Goal: Task Accomplishment & Management: Use online tool/utility

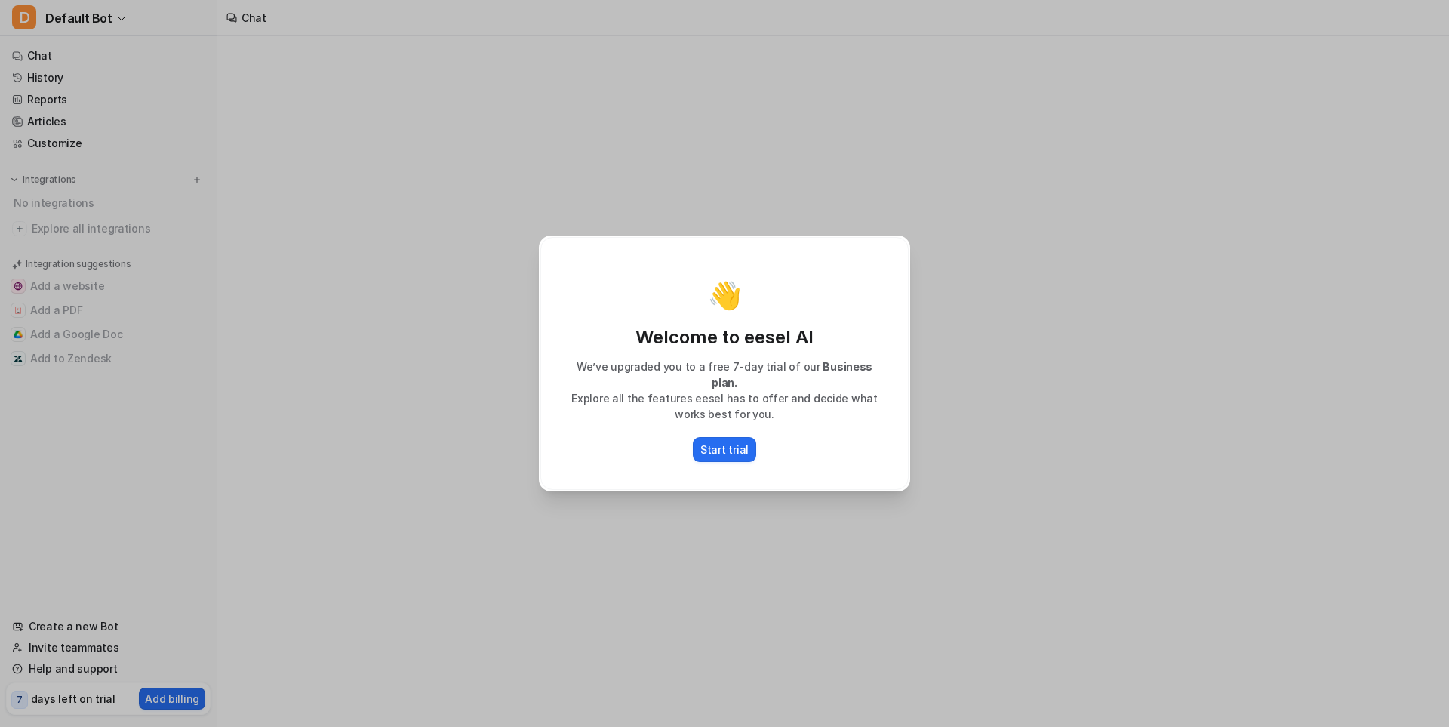
click at [274, 483] on div "👋 Welcome to eesel AI We’ve upgraded you to a free 7-day trial of our Business …" at bounding box center [724, 363] width 1449 height 727
click at [806, 450] on div "Start trial" at bounding box center [724, 449] width 336 height 25
type textarea "**********"
click at [773, 455] on div "👋 Welcome to eesel AI We’ve upgraded you to a free 7-day trial of our Business …" at bounding box center [724, 363] width 368 height 253
click at [744, 457] on div "👋 Welcome to eesel AI We’ve upgraded you to a free 7-day trial of our Business …" at bounding box center [724, 363] width 368 height 253
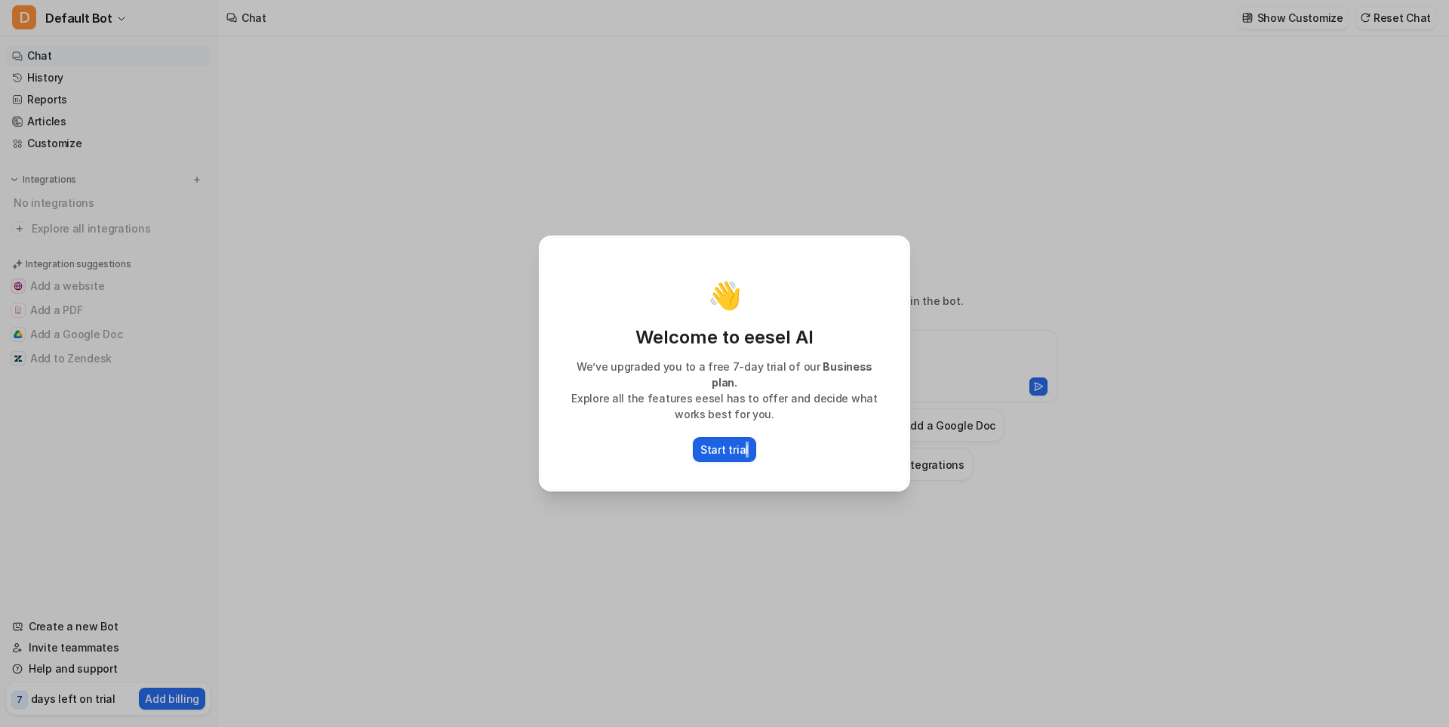
click at [744, 448] on p "Start trial" at bounding box center [724, 449] width 48 height 16
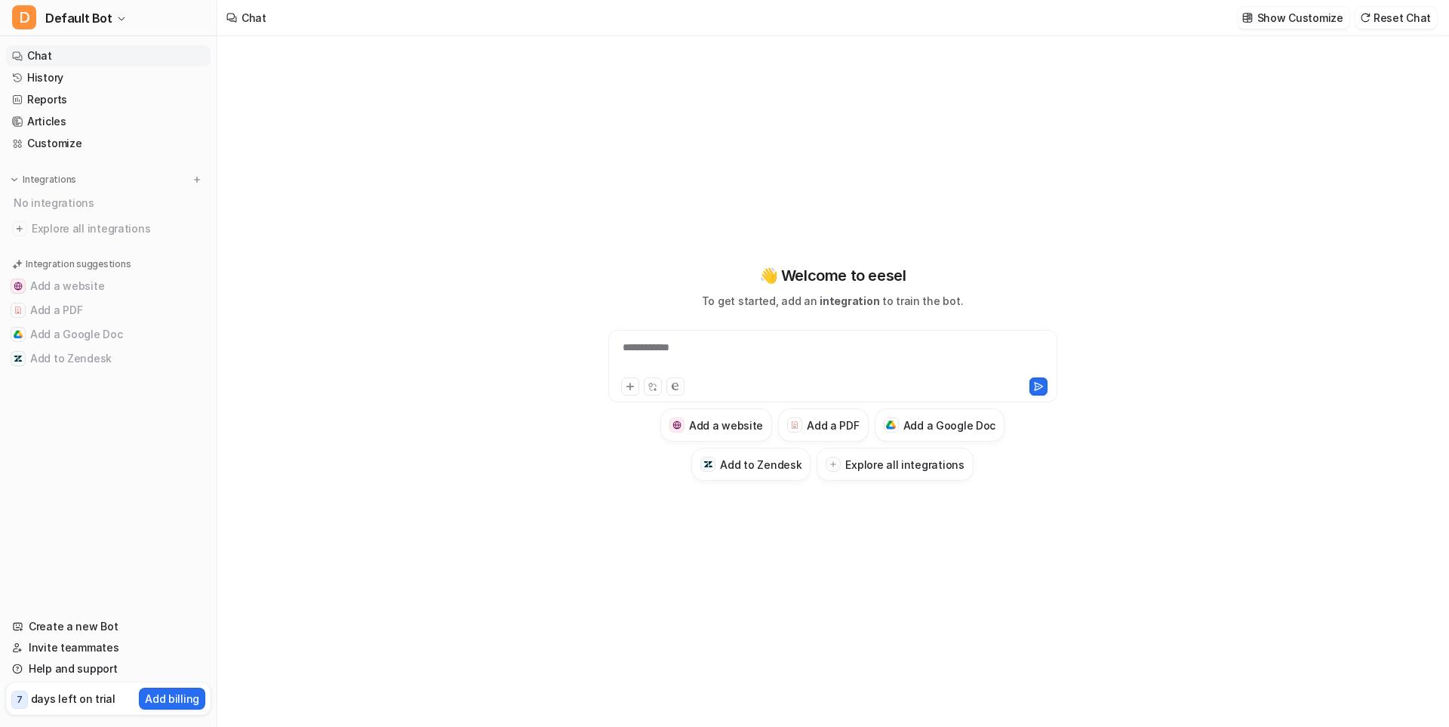
click at [797, 363] on div "**********" at bounding box center [832, 357] width 441 height 35
paste div
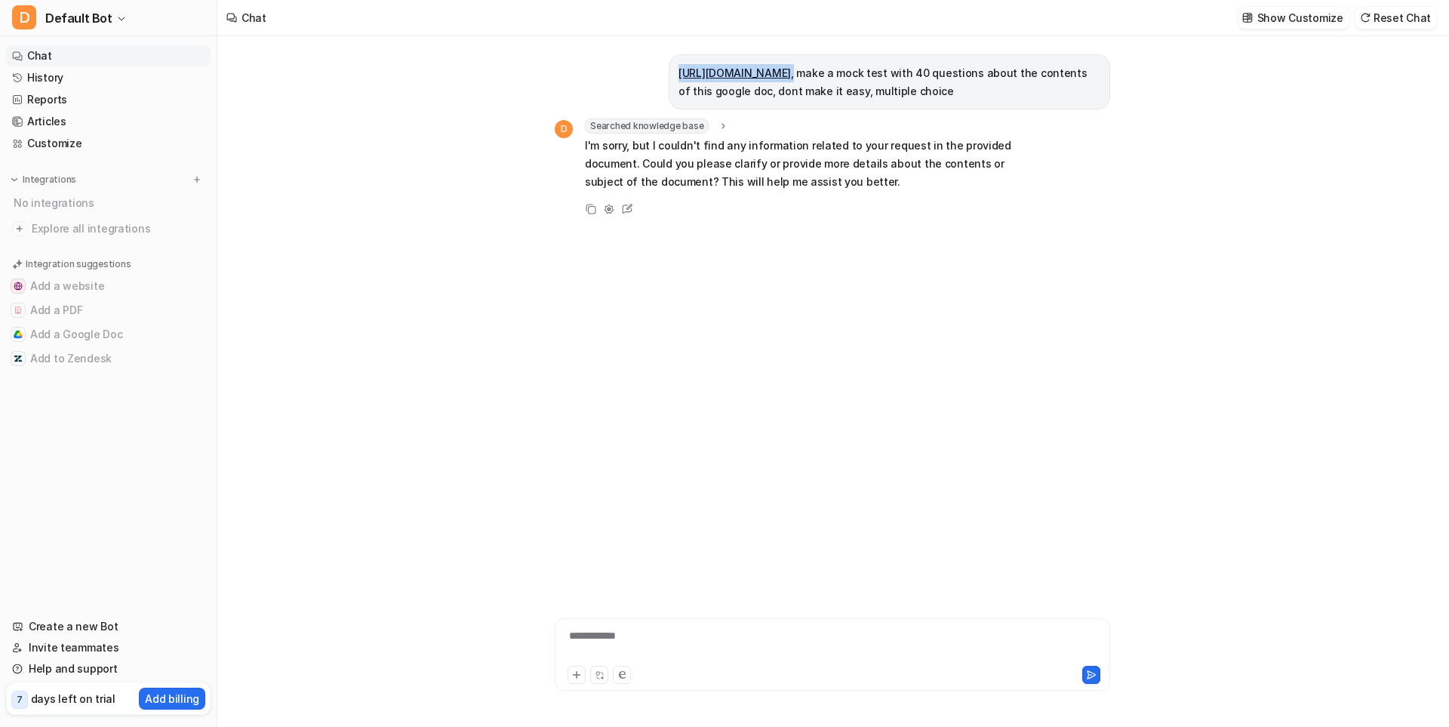
drag, startPoint x: 837, startPoint y: 89, endPoint x: 653, endPoint y: 54, distance: 187.5
click at [653, 54] on div "https://docs.google.com/document/d/18ZRNa4J84IPZCiUdq38QNALO3ngaOMbuSnXM-I6Js18…" at bounding box center [832, 307] width 555 height 542
copy p "https://docs.google.com/document/d/18ZRNa4J84IPZCiUdq38QNALO3ngaOMbuSnXM-I6Js18…"
click at [716, 628] on div "**********" at bounding box center [832, 645] width 548 height 35
paste div
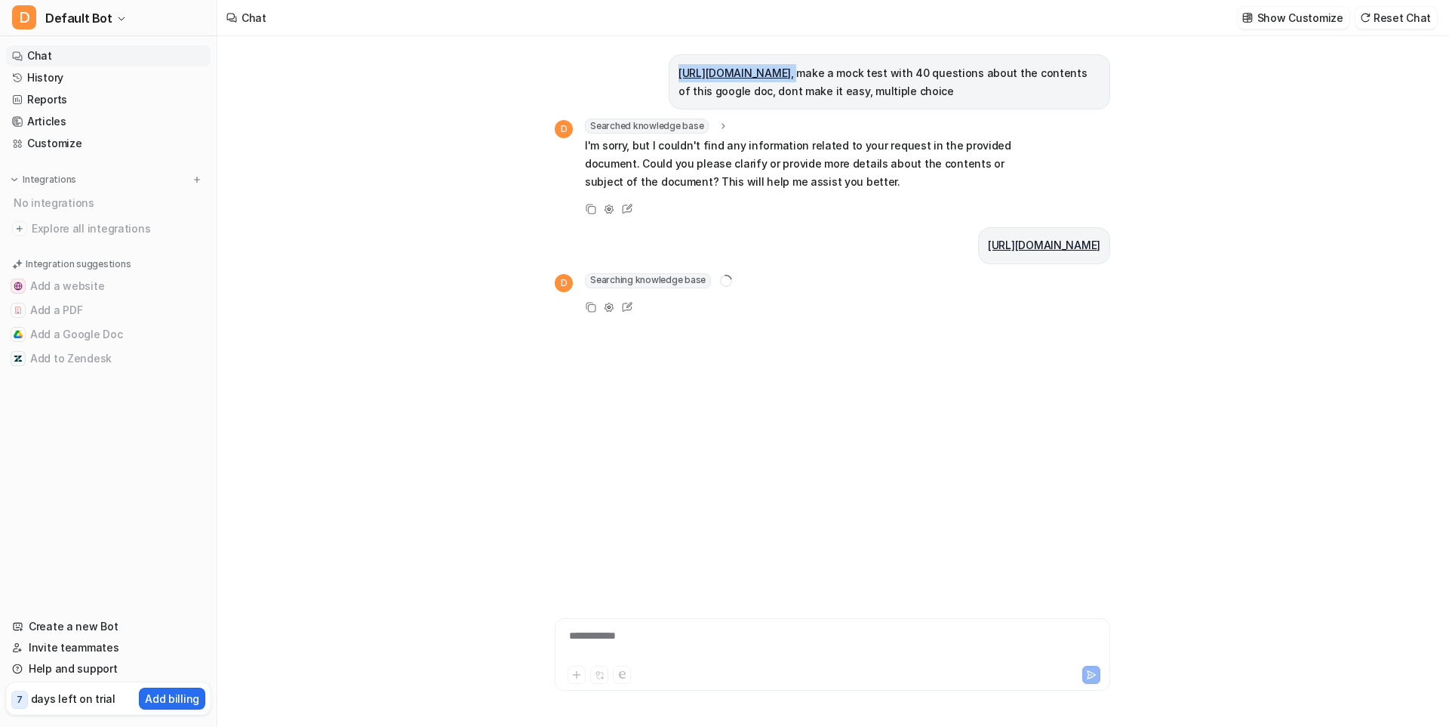
drag, startPoint x: 988, startPoint y: 115, endPoint x: 841, endPoint y: 95, distance: 147.7
click at [1013, 100] on p "https://docs.google.com/document/d/18ZRNa4J84IPZCiUdq38QNALO3ngaOMbuSnXM-I6Js18…" at bounding box center [889, 82] width 422 height 36
drag, startPoint x: 928, startPoint y: 100, endPoint x: 674, endPoint y: 71, distance: 255.9
click at [674, 71] on div "https://docs.google.com/document/d/18ZRNa4J84IPZCiUdq38QNALO3ngaOMbuSnXM-I6Js18…" at bounding box center [888, 81] width 441 height 55
copy p "https://docs.google.com/document/d/18ZRNa4J84IPZCiUdq38QNALO3ngaOMbuSnXM-I6Js18…"
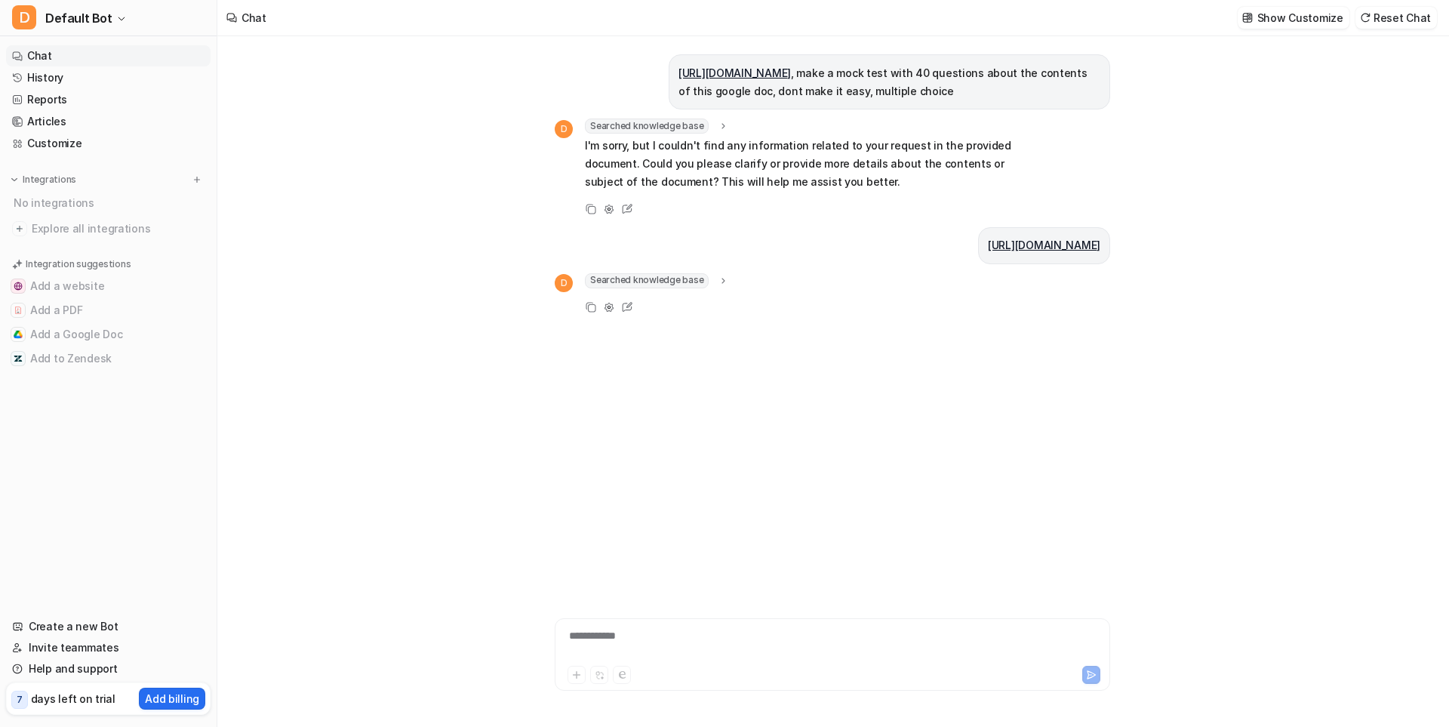
click at [724, 286] on icon at bounding box center [723, 280] width 11 height 11
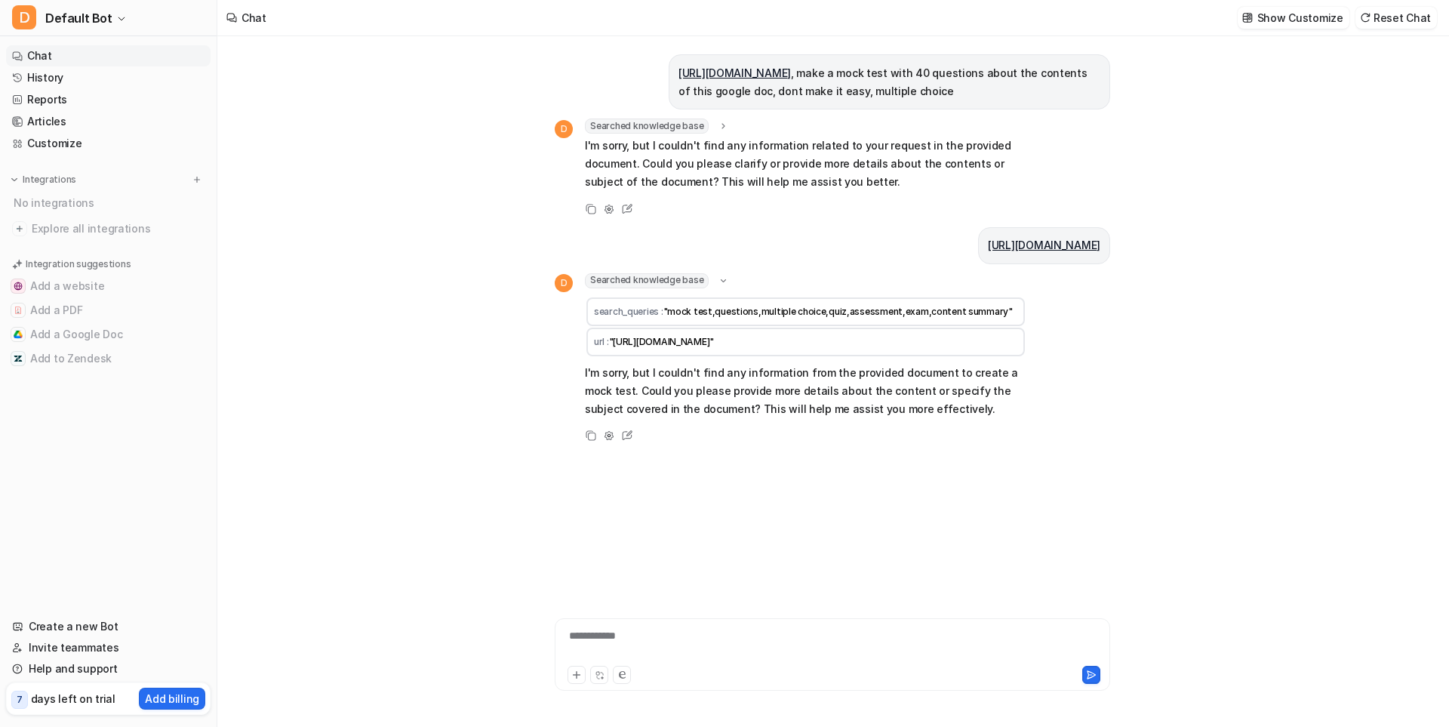
click at [721, 281] on icon at bounding box center [723, 279] width 5 height 3
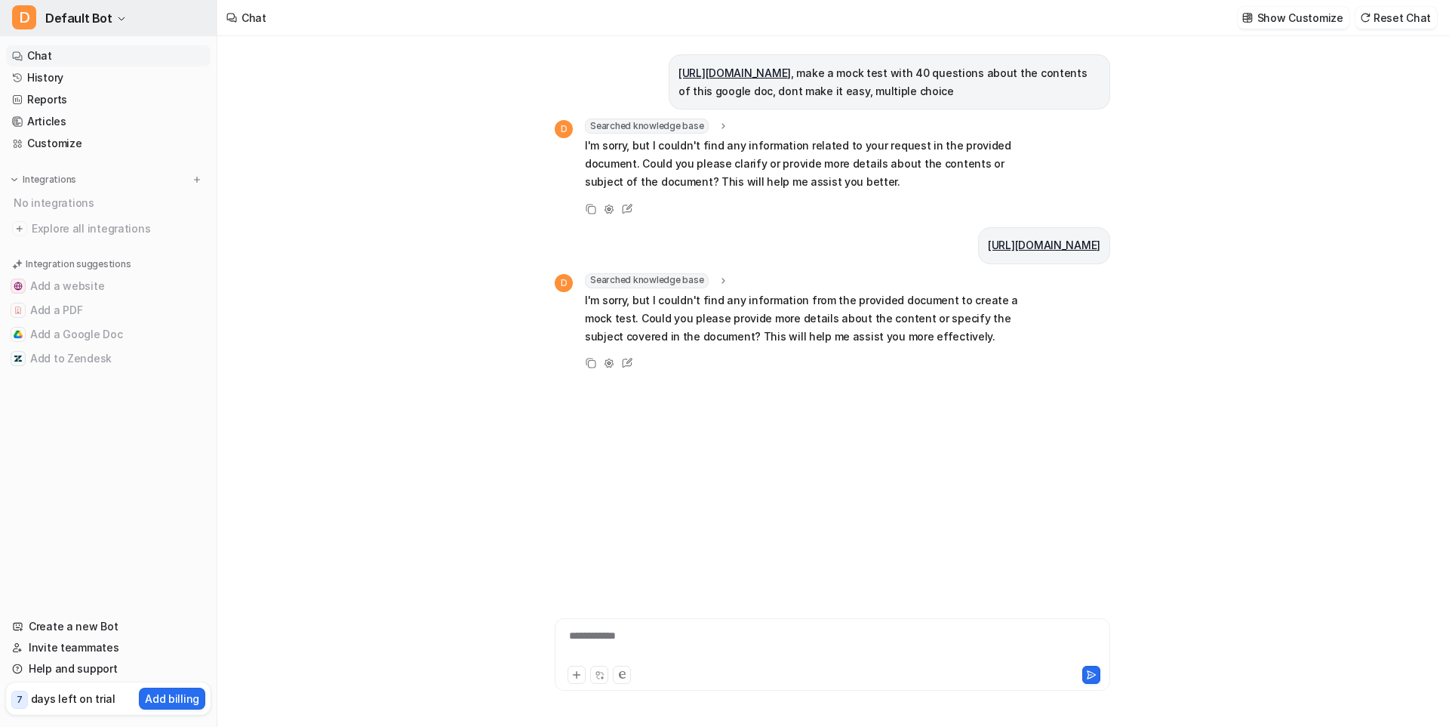
click at [95, 20] on span "Default Bot" at bounding box center [78, 18] width 67 height 21
click at [79, 144] on link "Customize" at bounding box center [108, 143] width 204 height 21
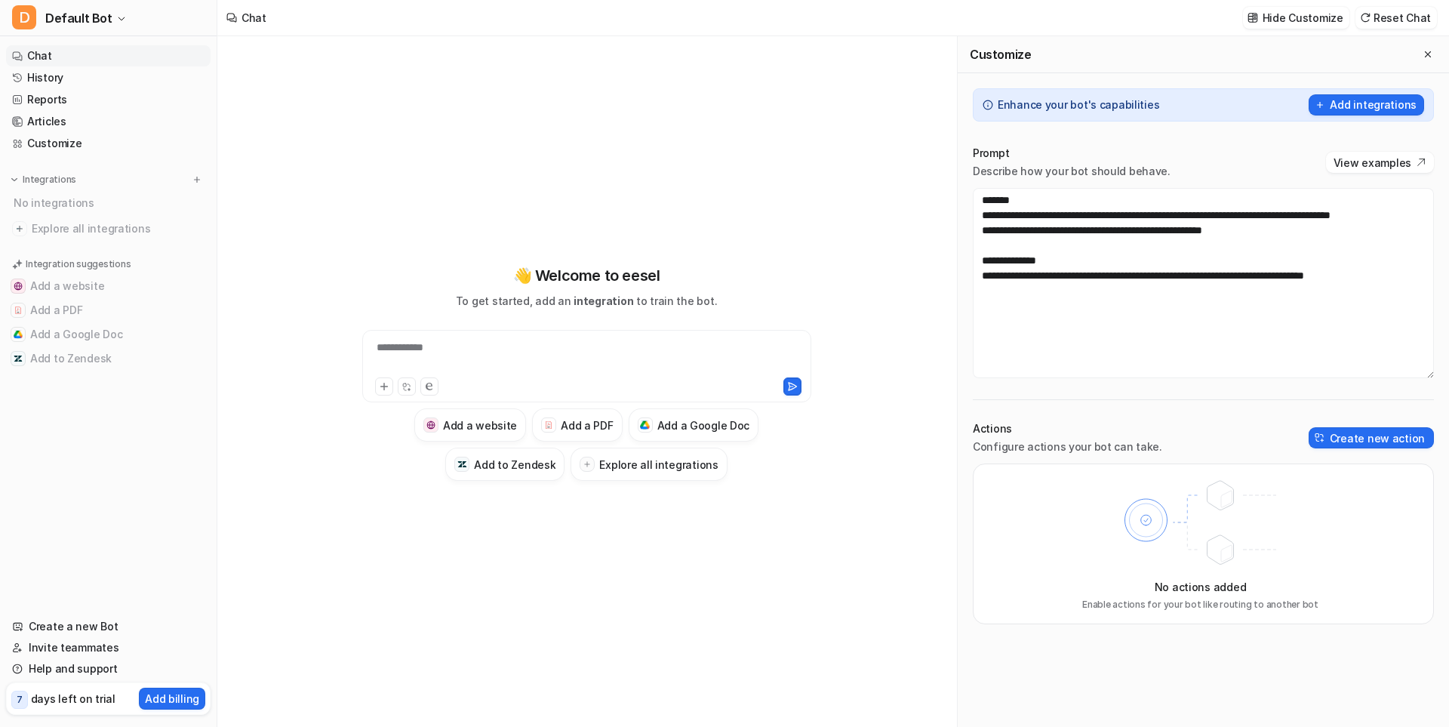
click at [100, 57] on link "Chat" at bounding box center [108, 55] width 204 height 21
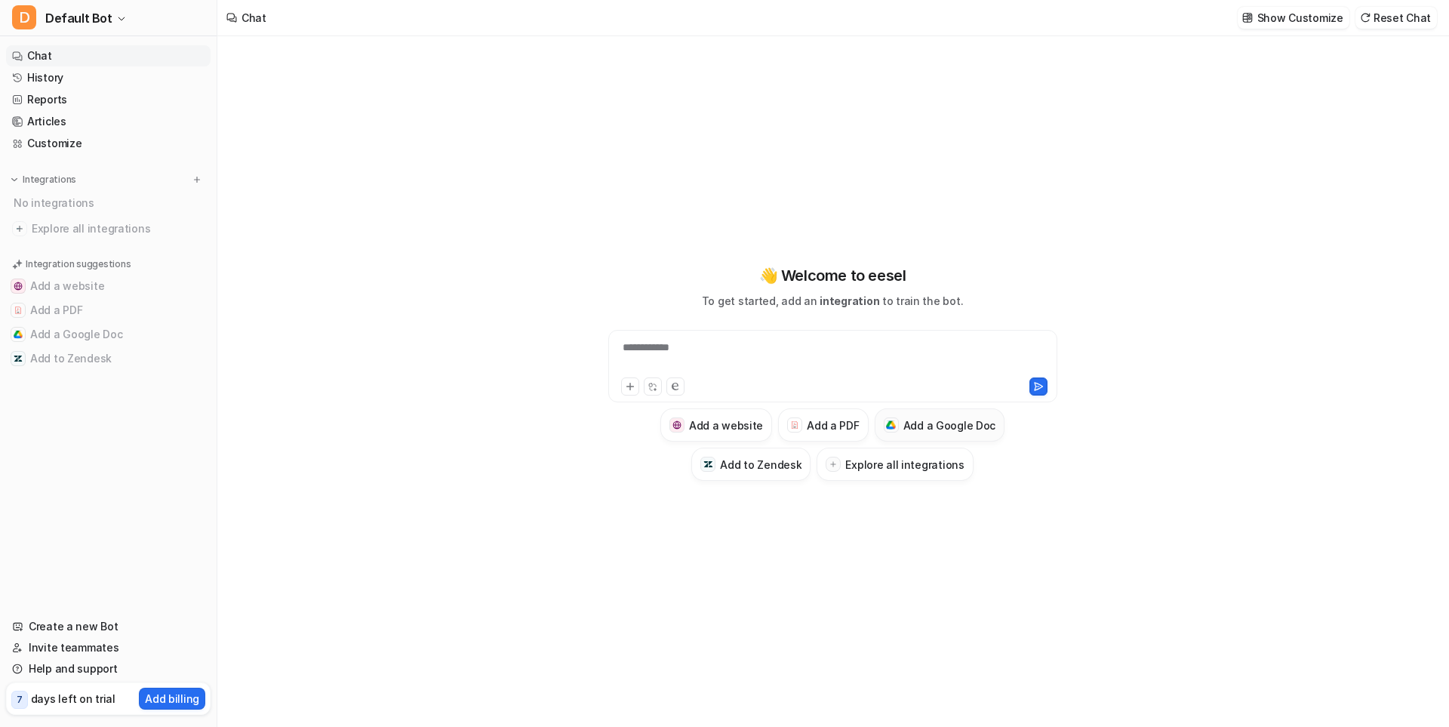
click at [908, 429] on h3 "Add a Google Doc" at bounding box center [949, 425] width 93 height 16
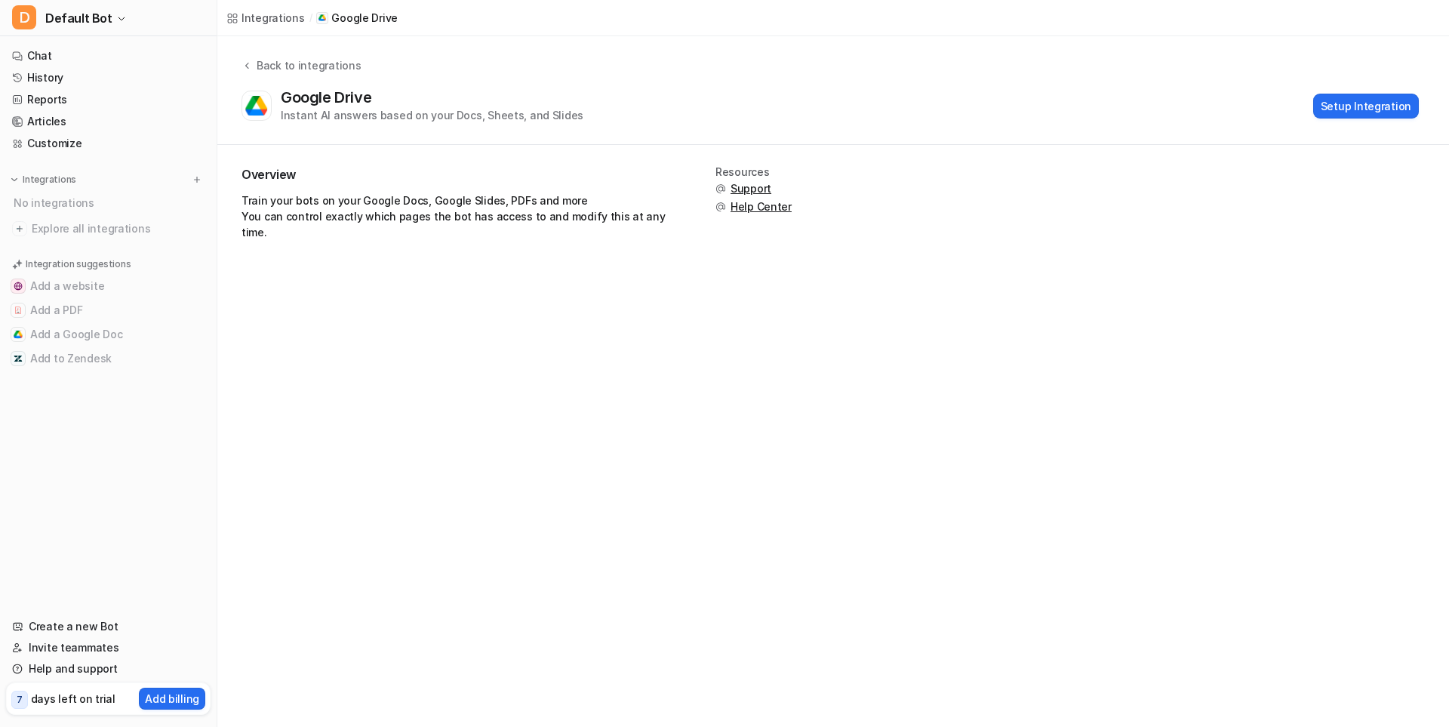
click at [976, 428] on div "Integrations / Google Drive Back to integrations Google Drive Instant AI answer…" at bounding box center [724, 363] width 1449 height 727
click at [1330, 111] on button "Setup Integration" at bounding box center [1366, 106] width 106 height 25
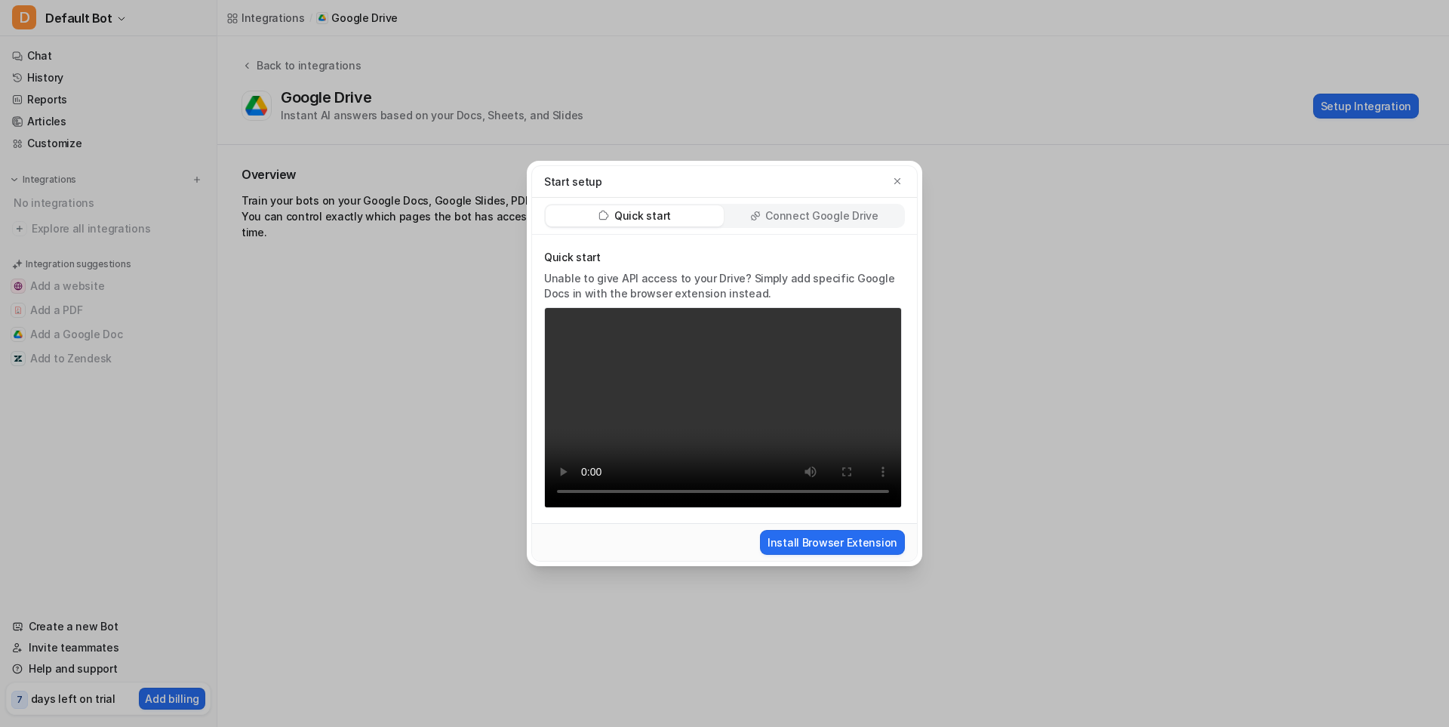
click at [837, 214] on p "Connect Google Drive" at bounding box center [821, 215] width 112 height 15
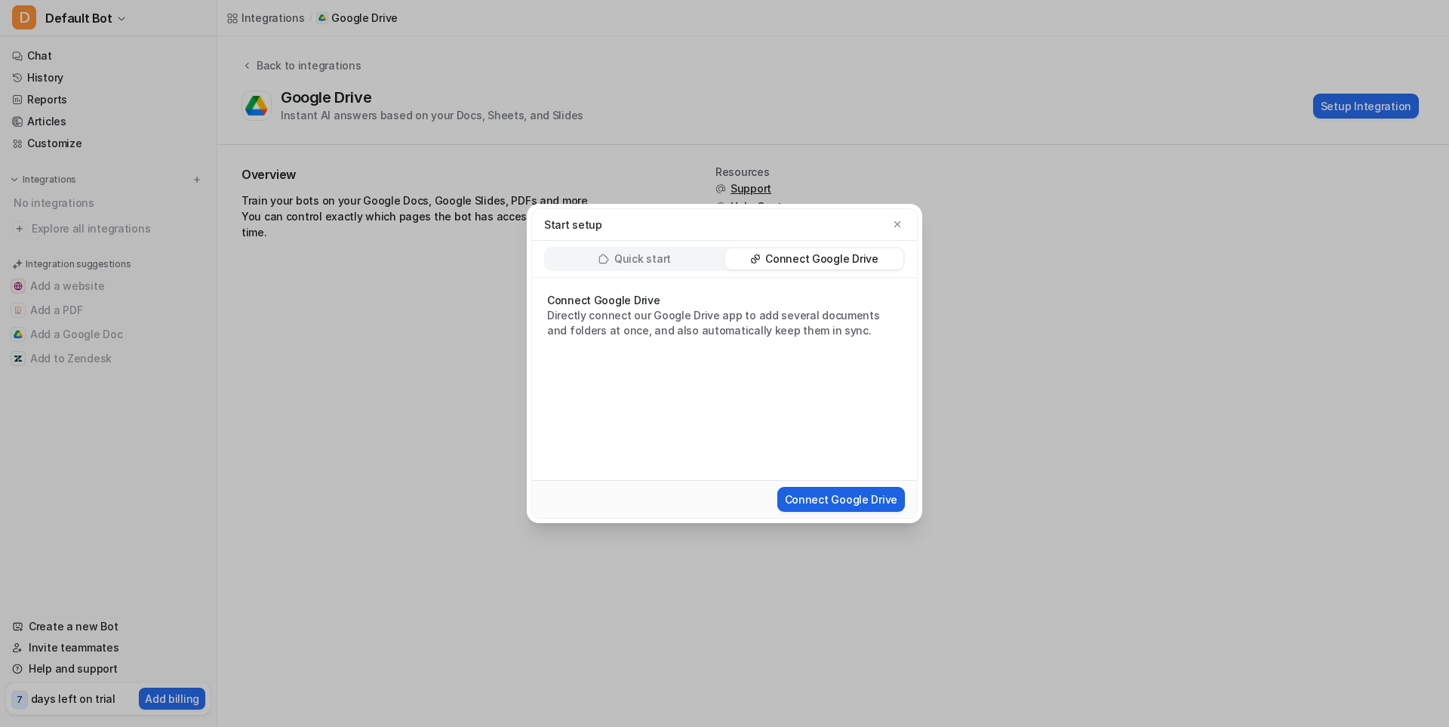
click at [833, 502] on button "Connect Google Drive" at bounding box center [841, 499] width 128 height 25
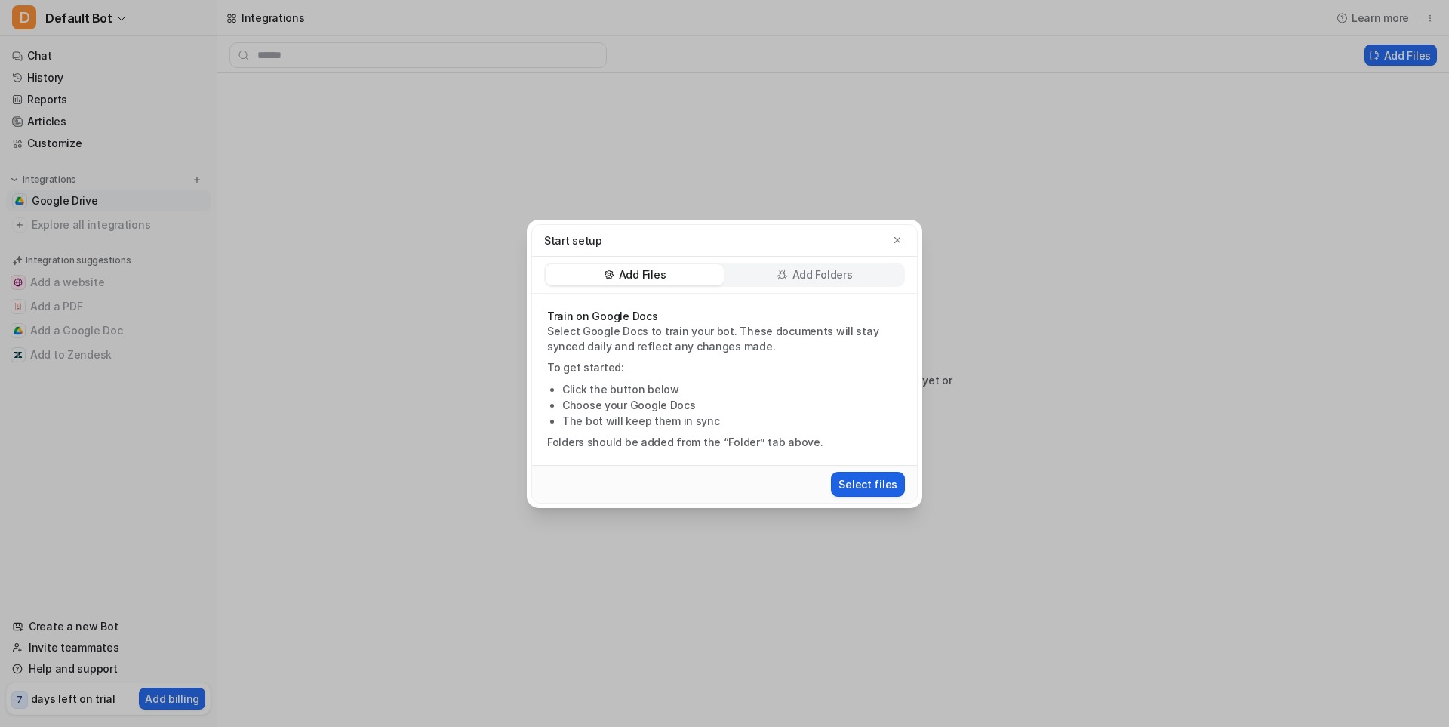
click at [867, 490] on button "Select files" at bounding box center [868, 484] width 74 height 25
click at [883, 272] on div "Add Folders" at bounding box center [814, 274] width 178 height 21
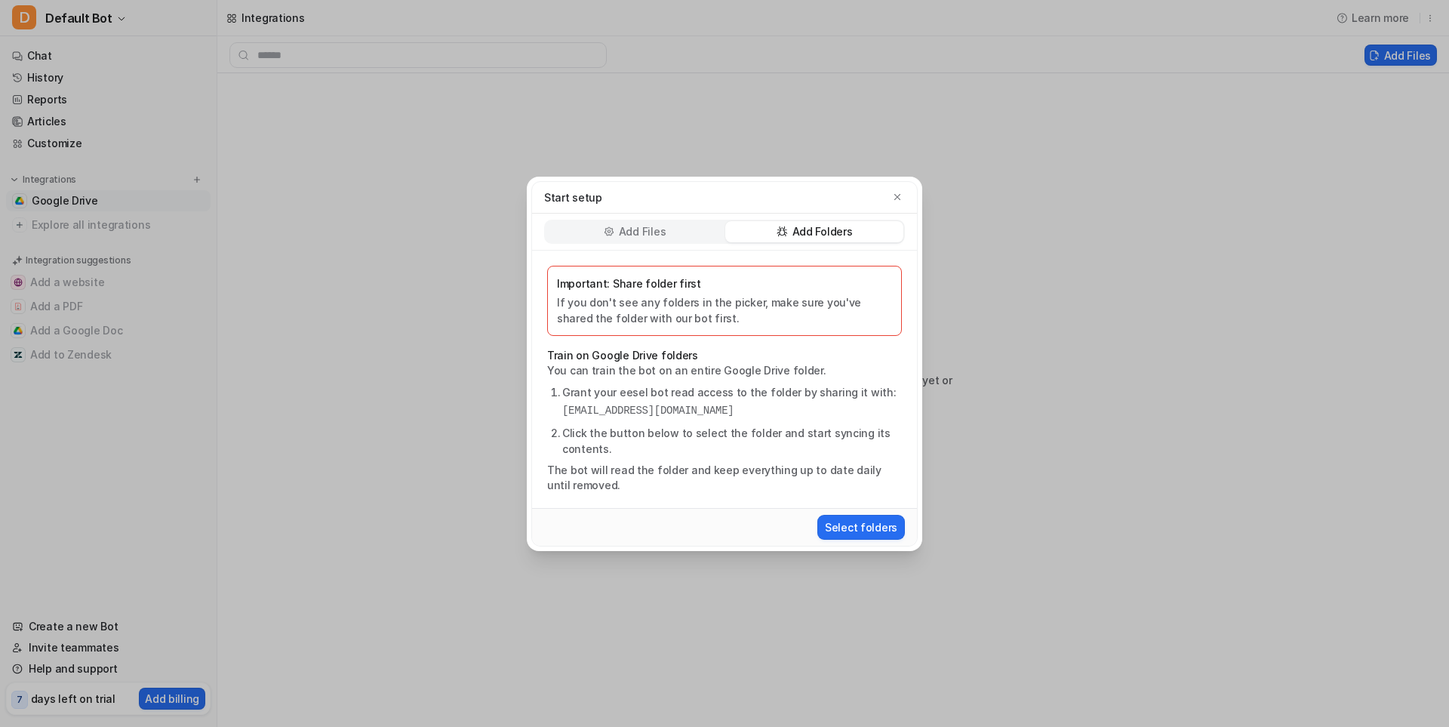
click at [894, 183] on div "Start setup" at bounding box center [724, 198] width 385 height 32
click at [896, 198] on icon "button" at bounding box center [897, 196] width 6 height 6
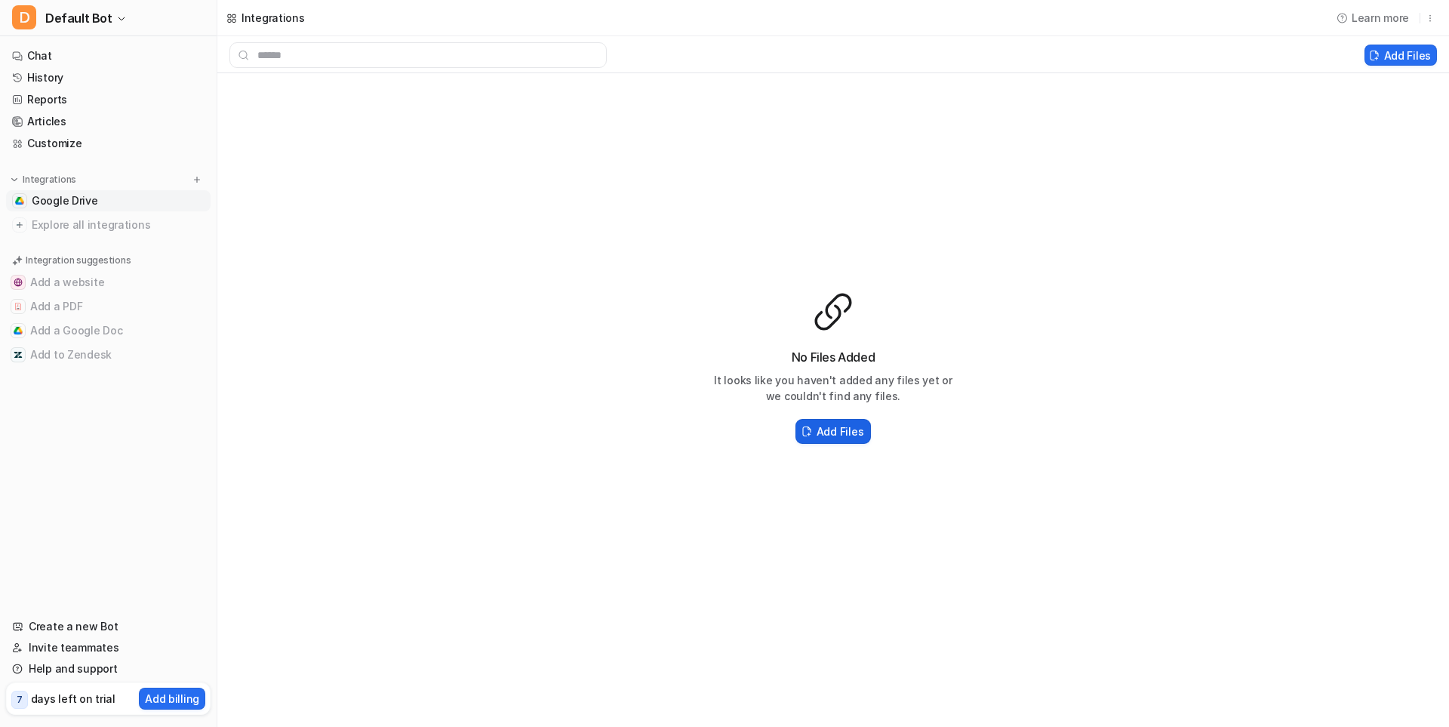
click at [830, 435] on h2 "Add Files" at bounding box center [839, 431] width 47 height 16
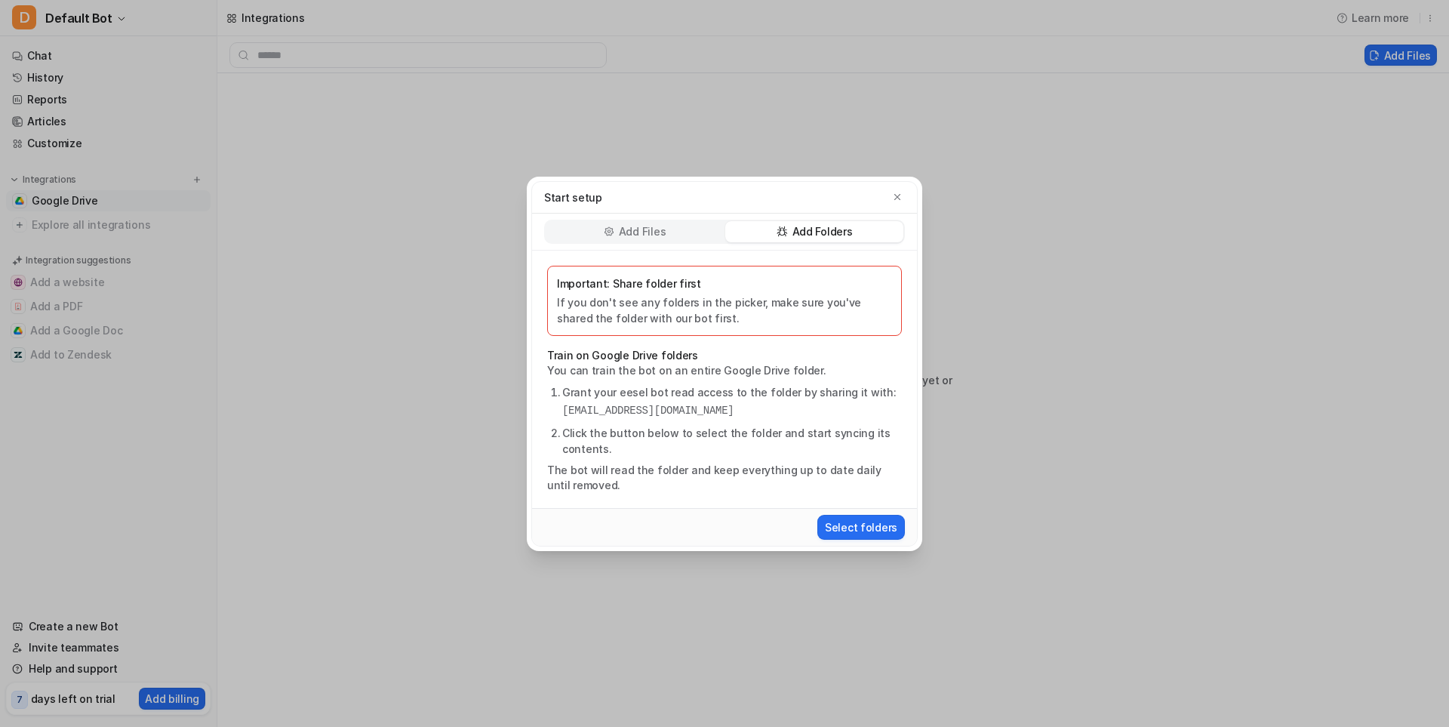
click at [887, 197] on div "Start setup" at bounding box center [724, 197] width 361 height 16
click at [902, 206] on div "Start setup" at bounding box center [724, 198] width 385 height 32
click at [900, 199] on icon "button" at bounding box center [897, 196] width 6 height 6
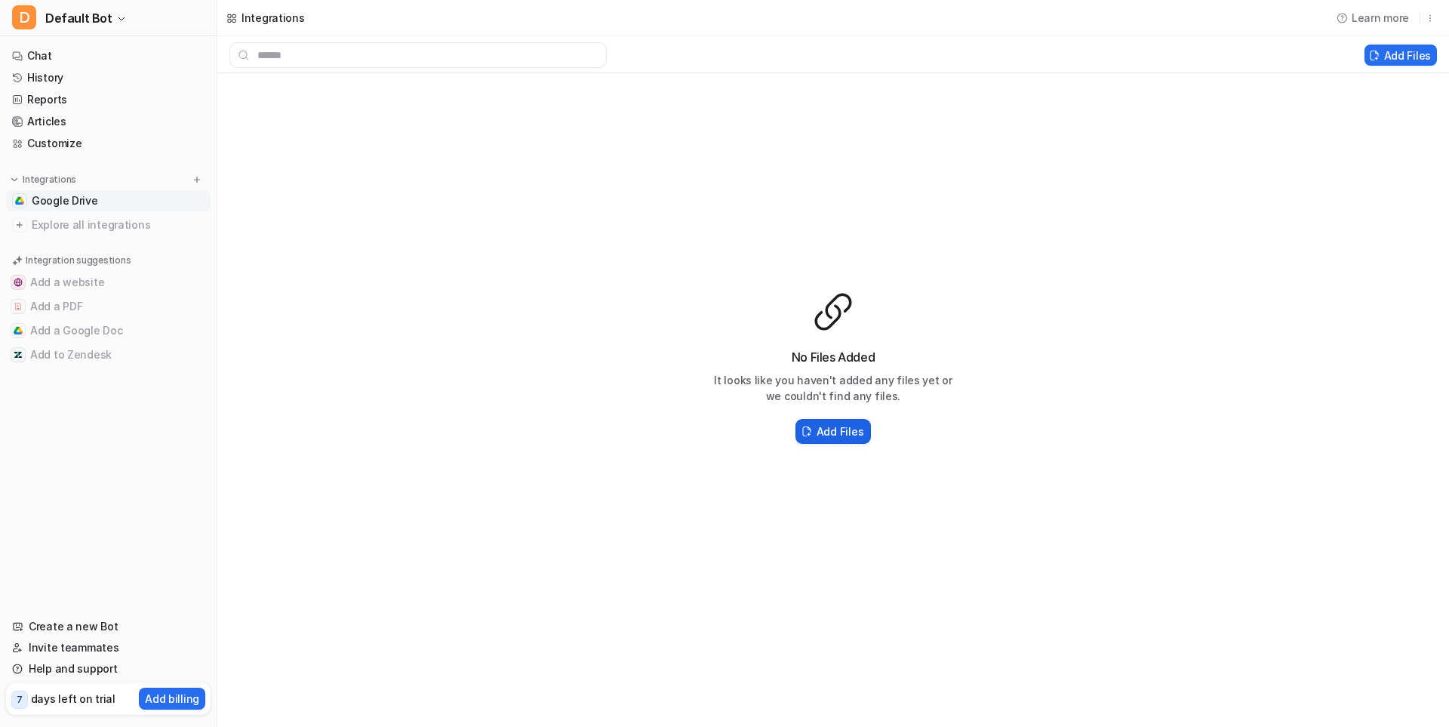
click at [857, 437] on h2 "Add Files" at bounding box center [839, 431] width 47 height 16
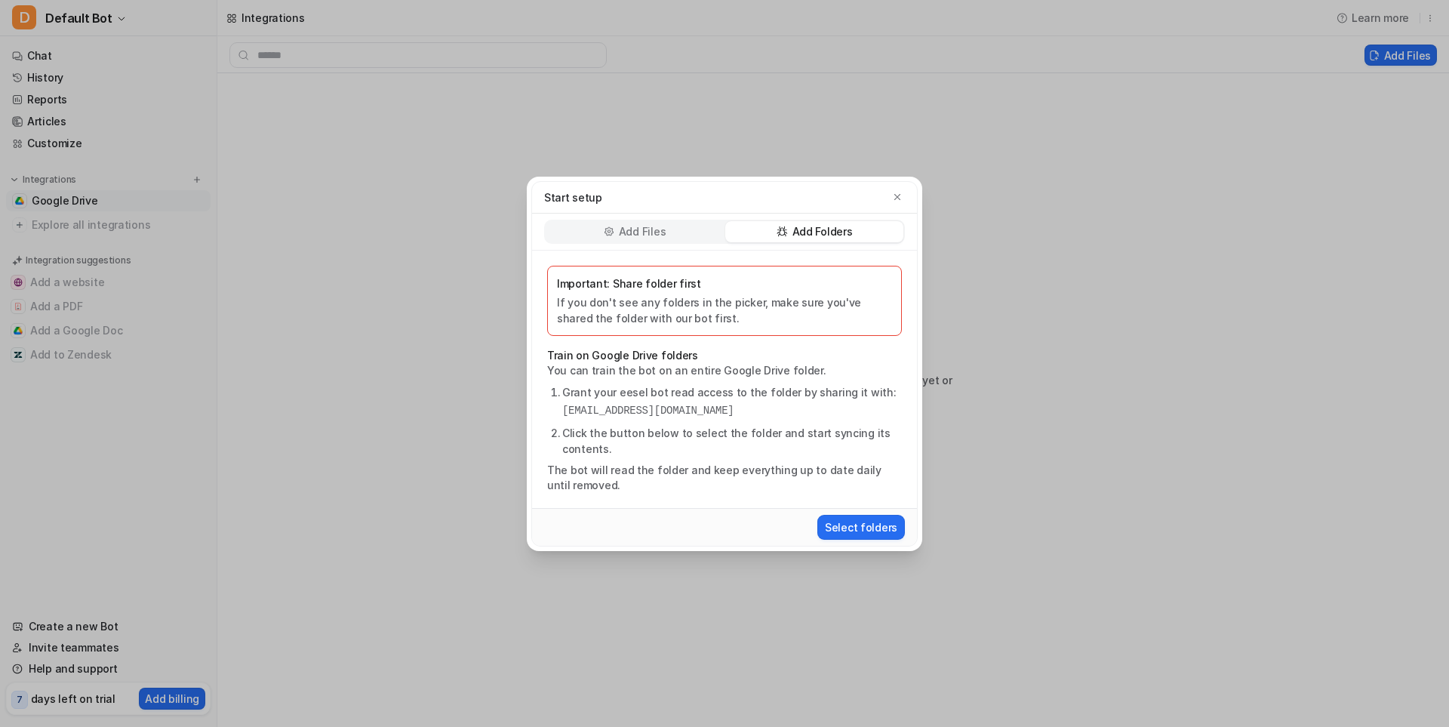
click at [628, 229] on p "Add Files" at bounding box center [642, 231] width 47 height 15
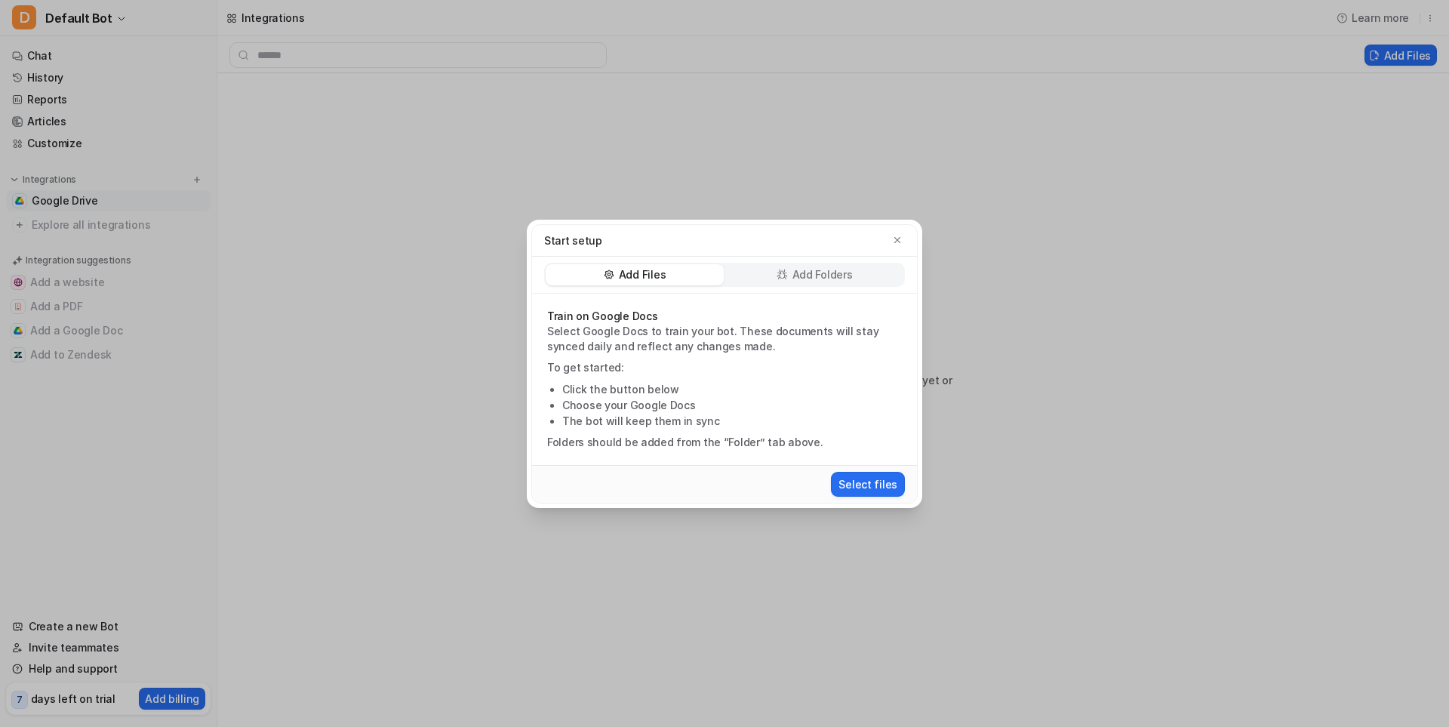
click at [872, 496] on div "Select files" at bounding box center [724, 484] width 373 height 28
click at [871, 487] on button "Select files" at bounding box center [868, 484] width 74 height 25
click at [849, 490] on button "Select files" at bounding box center [868, 484] width 74 height 25
click at [901, 238] on icon "button" at bounding box center [897, 240] width 11 height 11
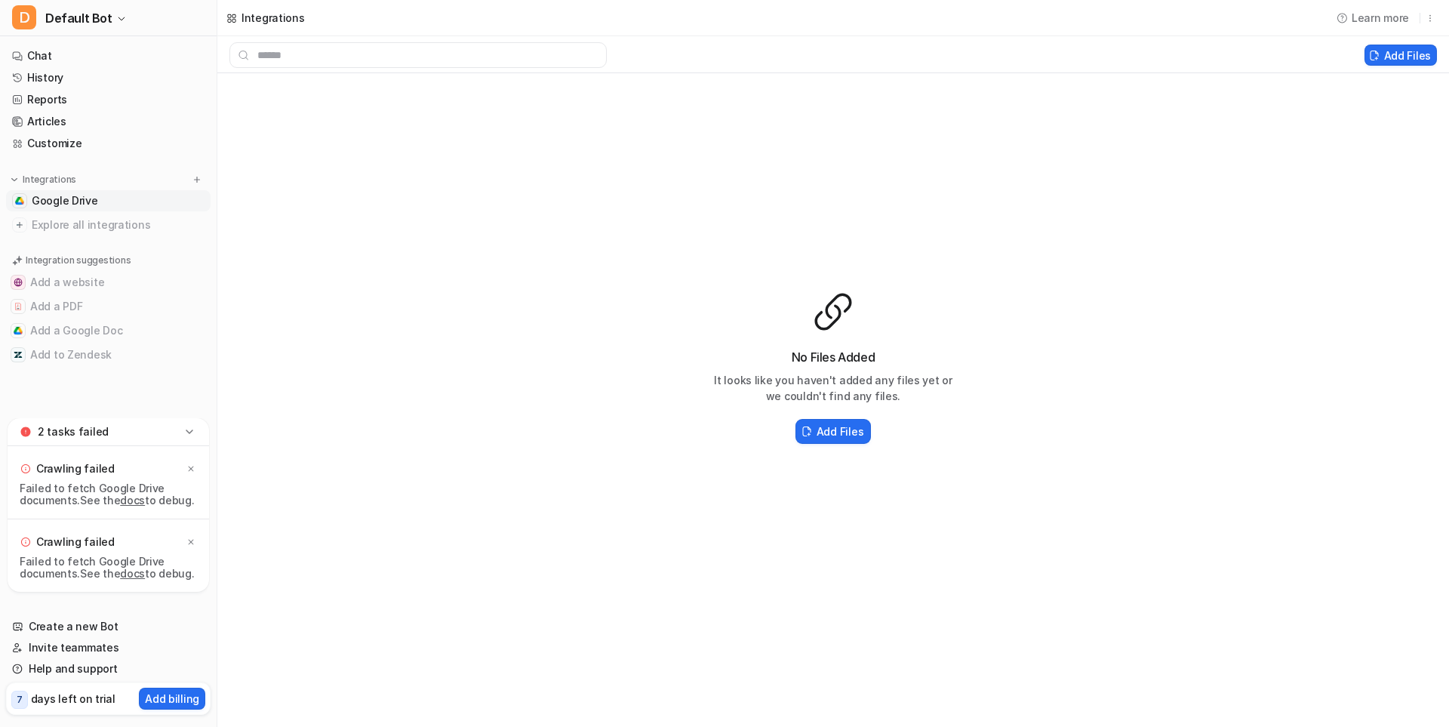
click at [127, 502] on link "docs" at bounding box center [132, 499] width 25 height 13
click at [122, 210] on link "Google Drive" at bounding box center [108, 200] width 204 height 21
click at [128, 232] on span "Explore all integrations" at bounding box center [118, 225] width 173 height 24
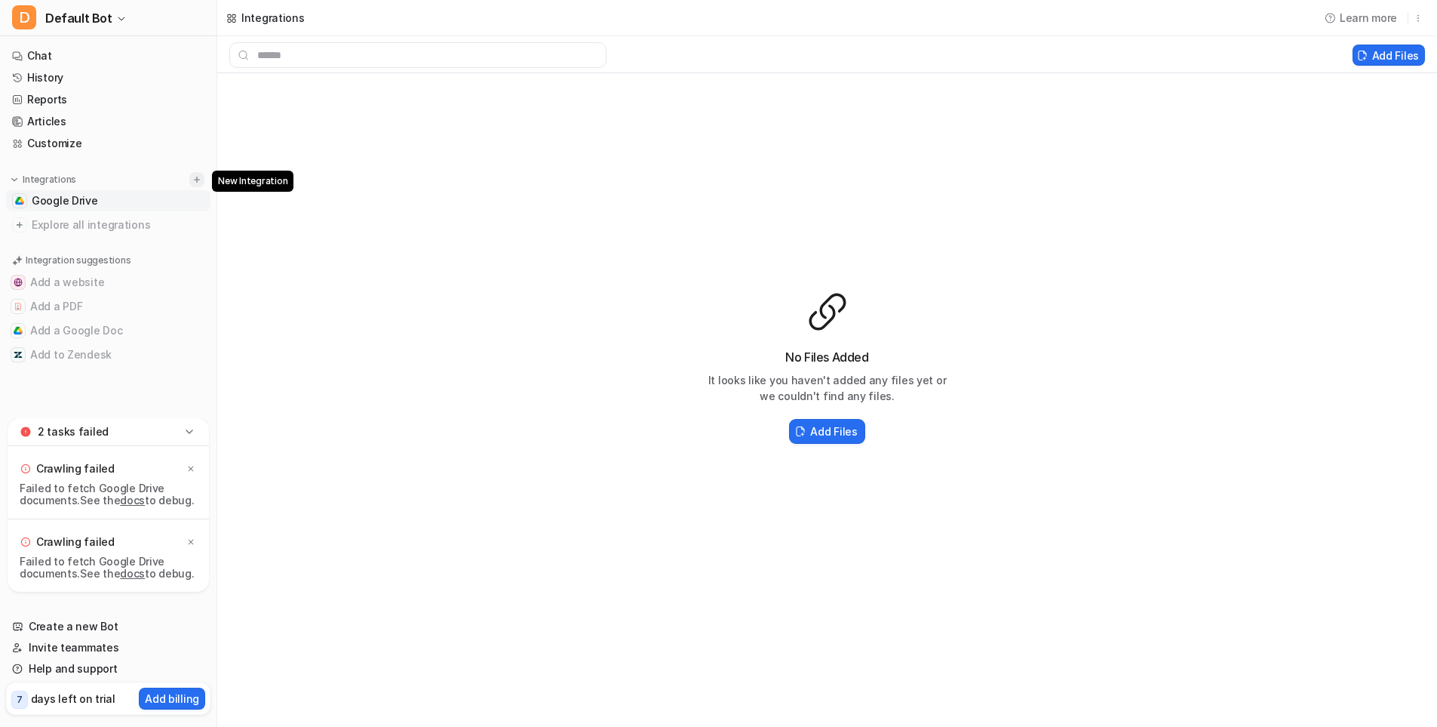
click at [192, 181] on img at bounding box center [197, 179] width 11 height 11
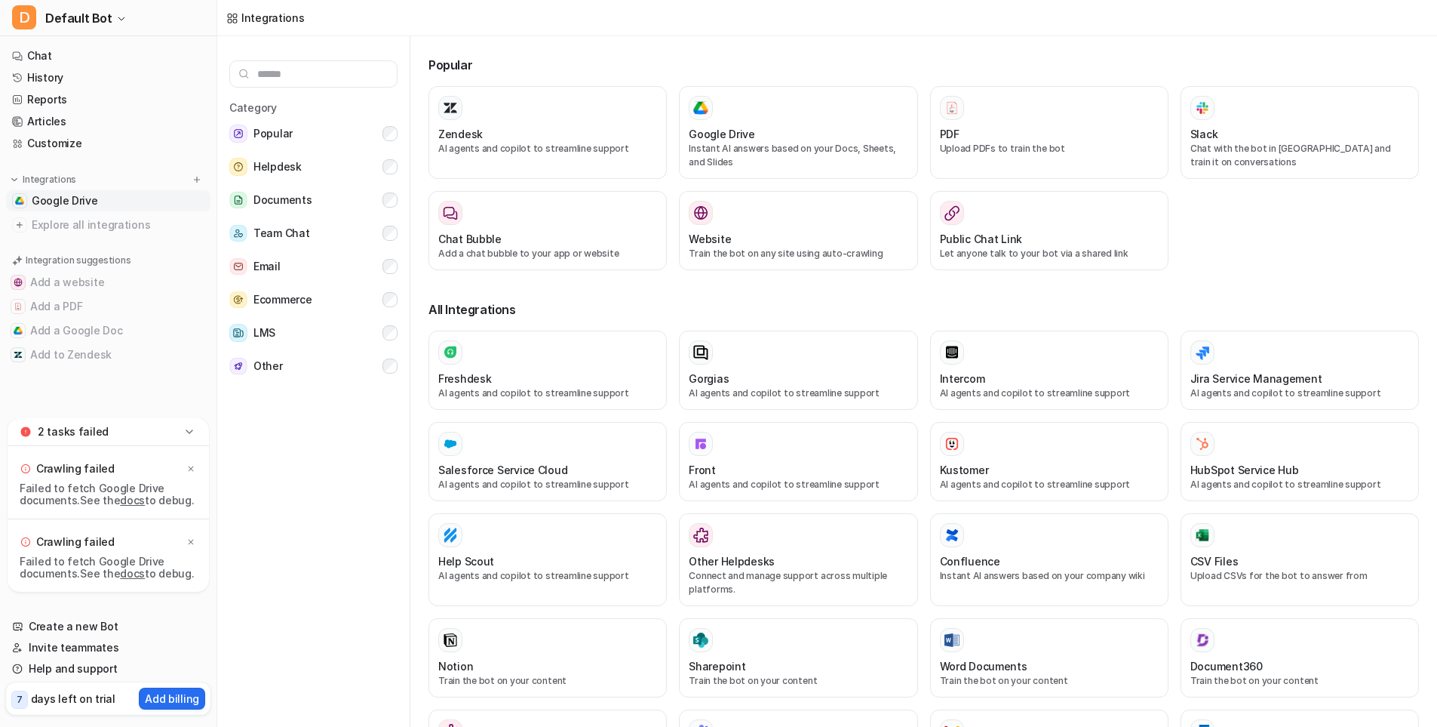
click at [186, 199] on link "Google Drive" at bounding box center [108, 200] width 204 height 21
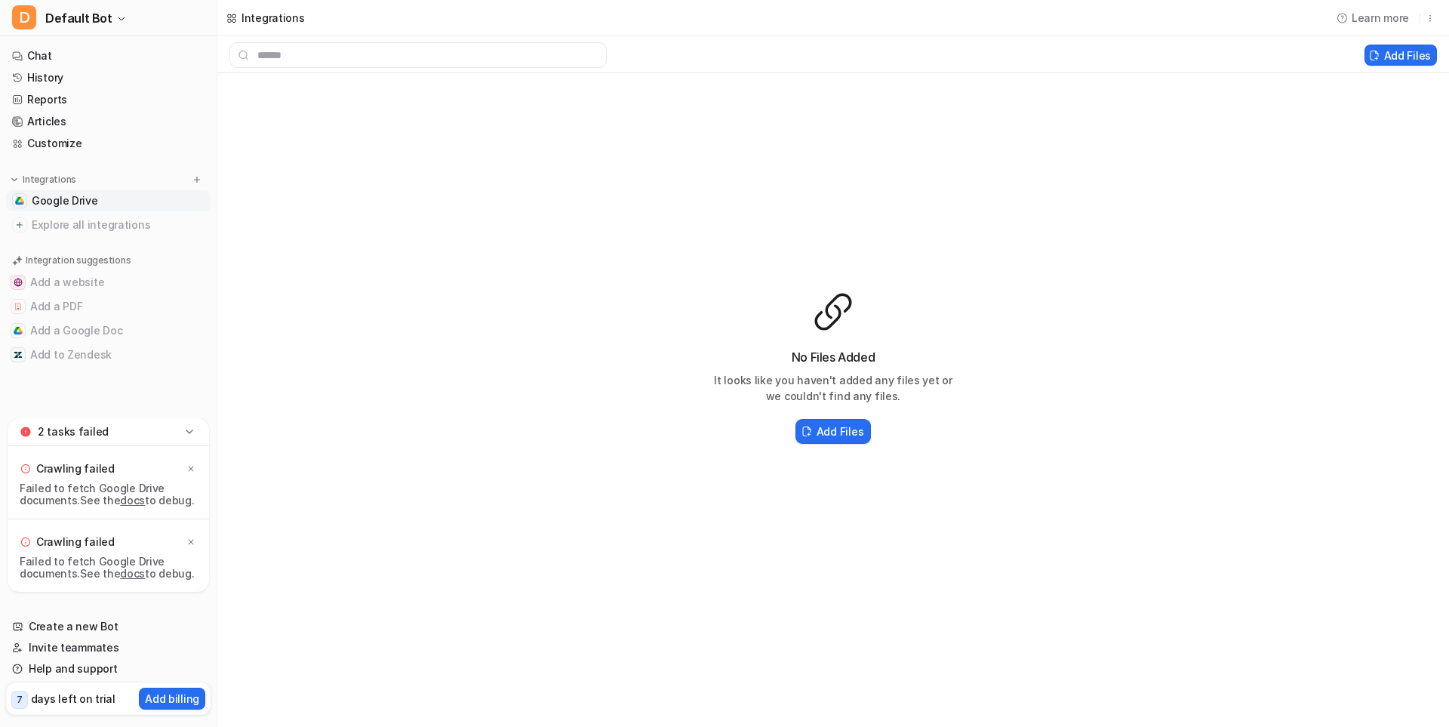
click at [185, 437] on icon at bounding box center [189, 431] width 15 height 15
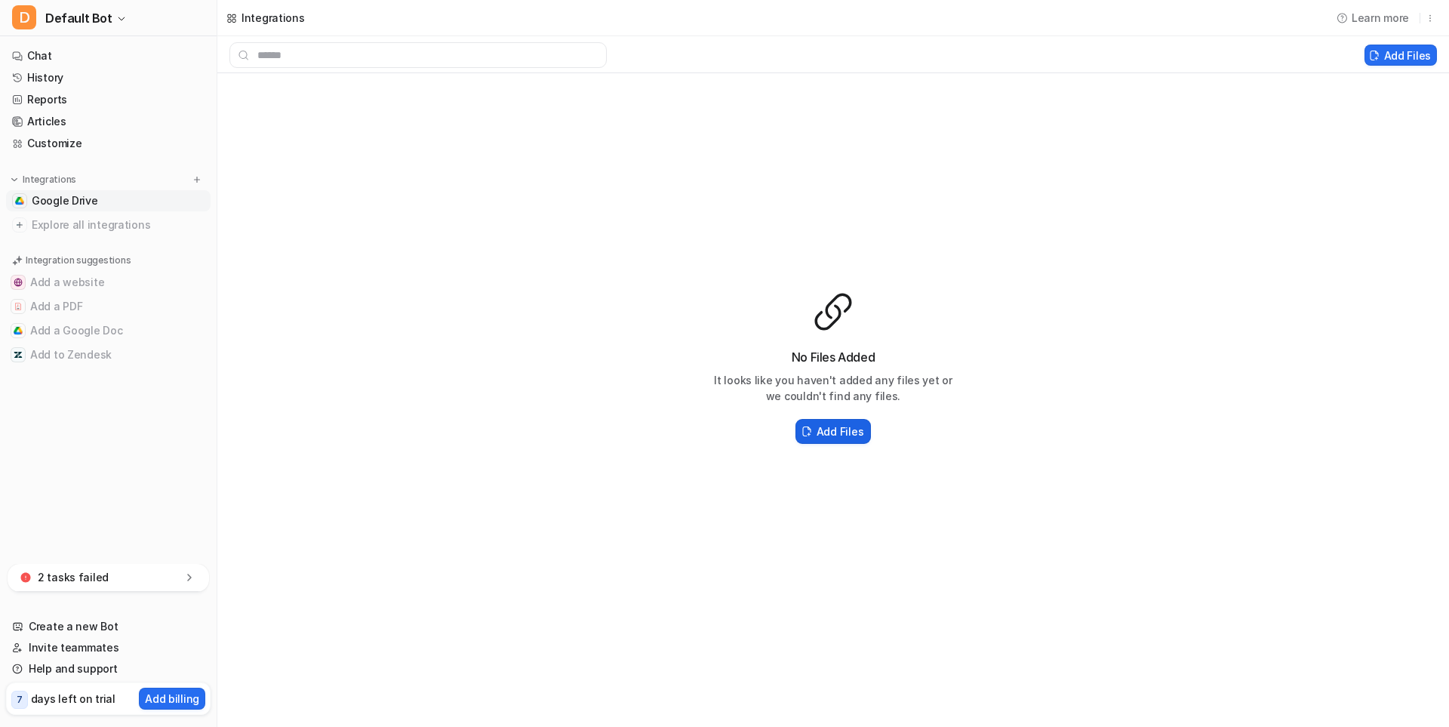
click at [833, 429] on h2 "Add Files" at bounding box center [839, 431] width 47 height 16
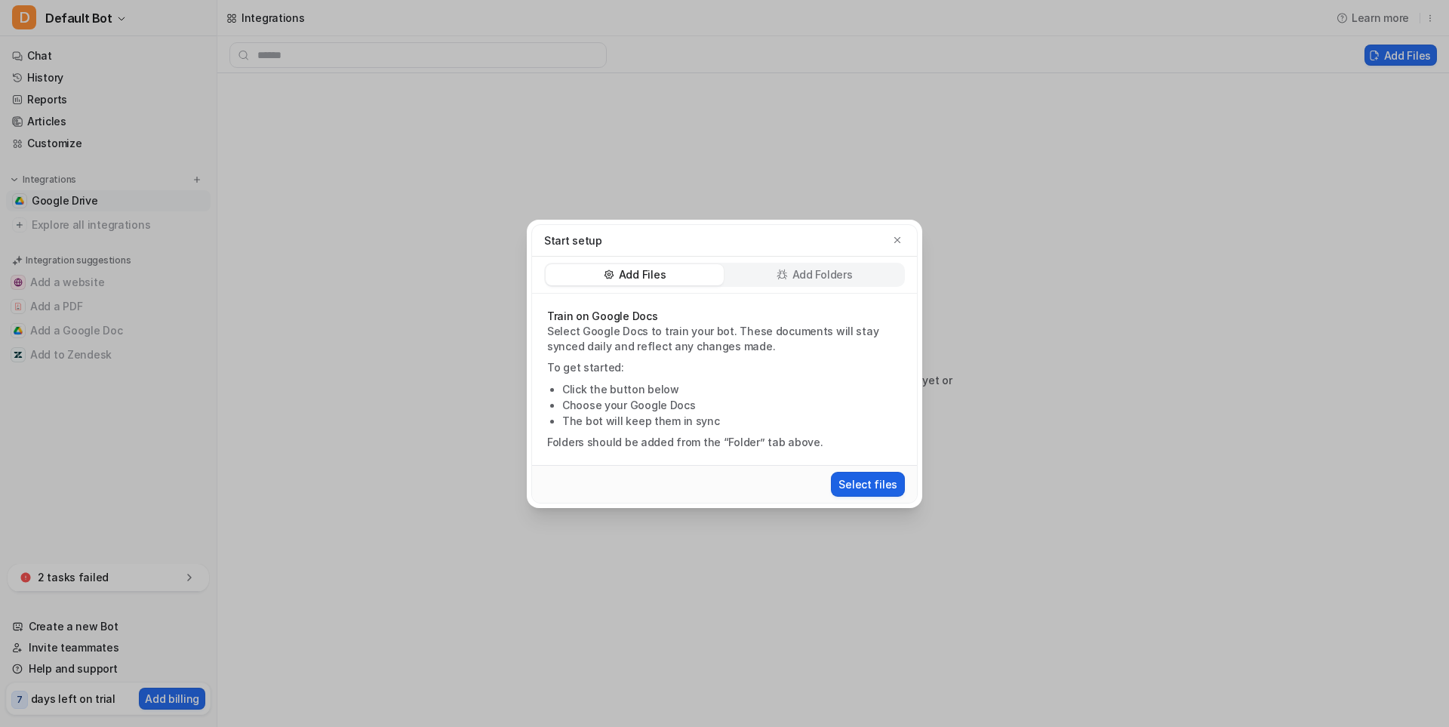
click at [860, 486] on button "Select files" at bounding box center [868, 484] width 74 height 25
click at [895, 235] on icon "button" at bounding box center [897, 240] width 11 height 11
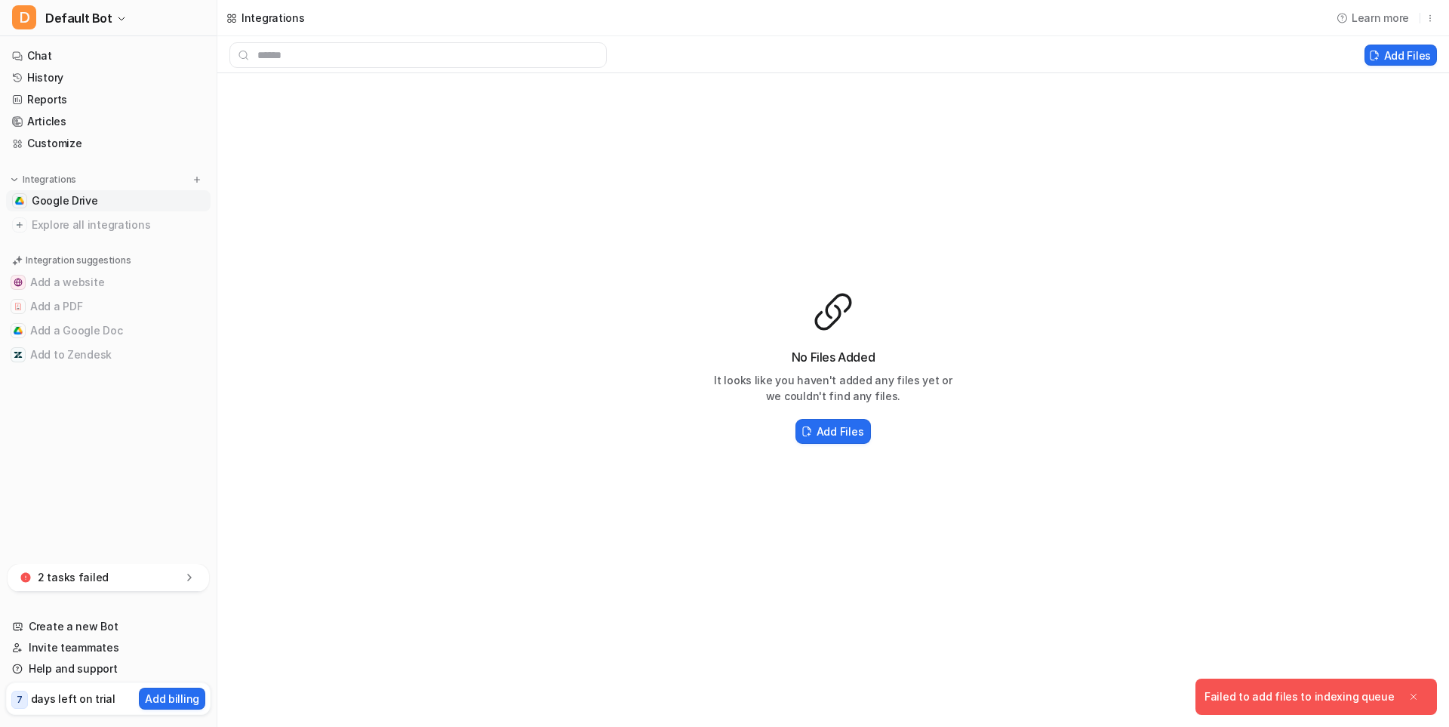
click at [189, 573] on icon at bounding box center [189, 577] width 15 height 15
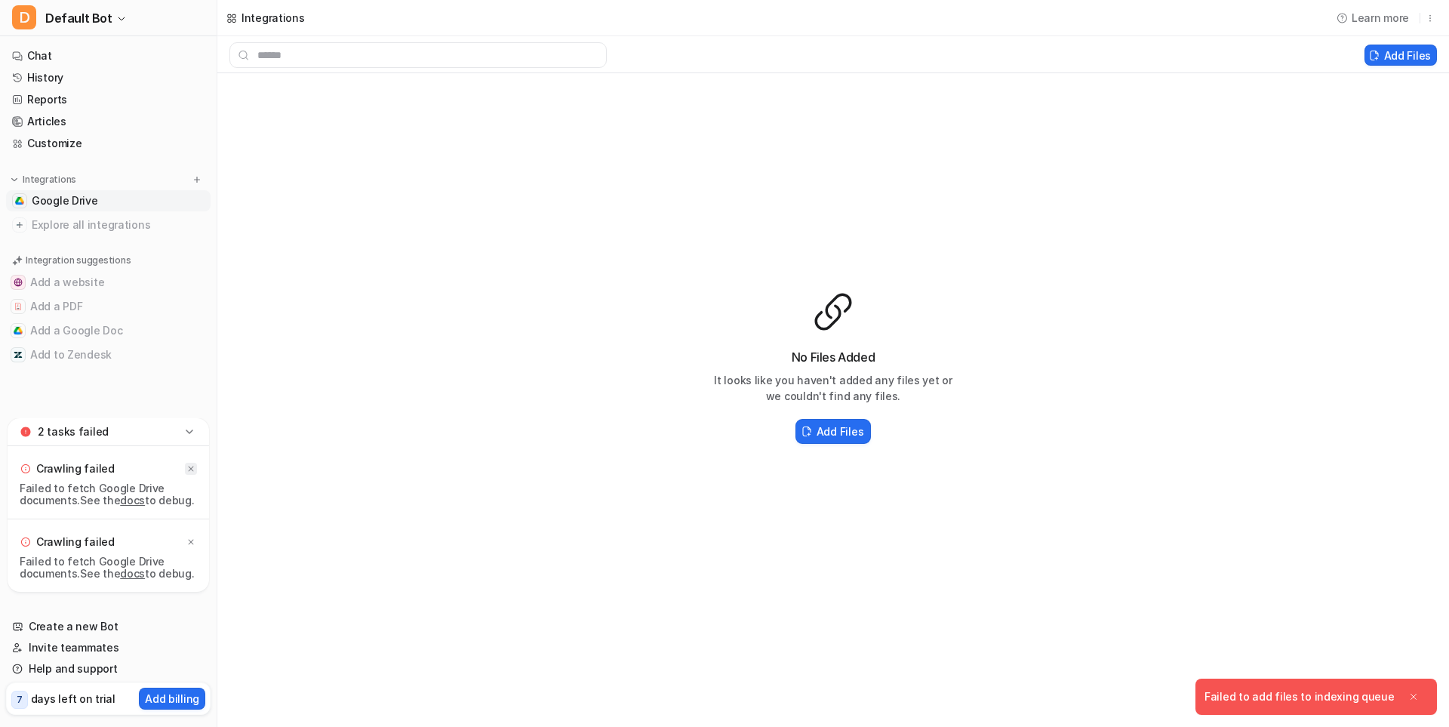
click at [193, 469] on icon at bounding box center [190, 468] width 9 height 9
click at [193, 469] on nav "Chat History Reports Articles Customize Integrations Google Drive Explore all i…" at bounding box center [108, 265] width 217 height 452
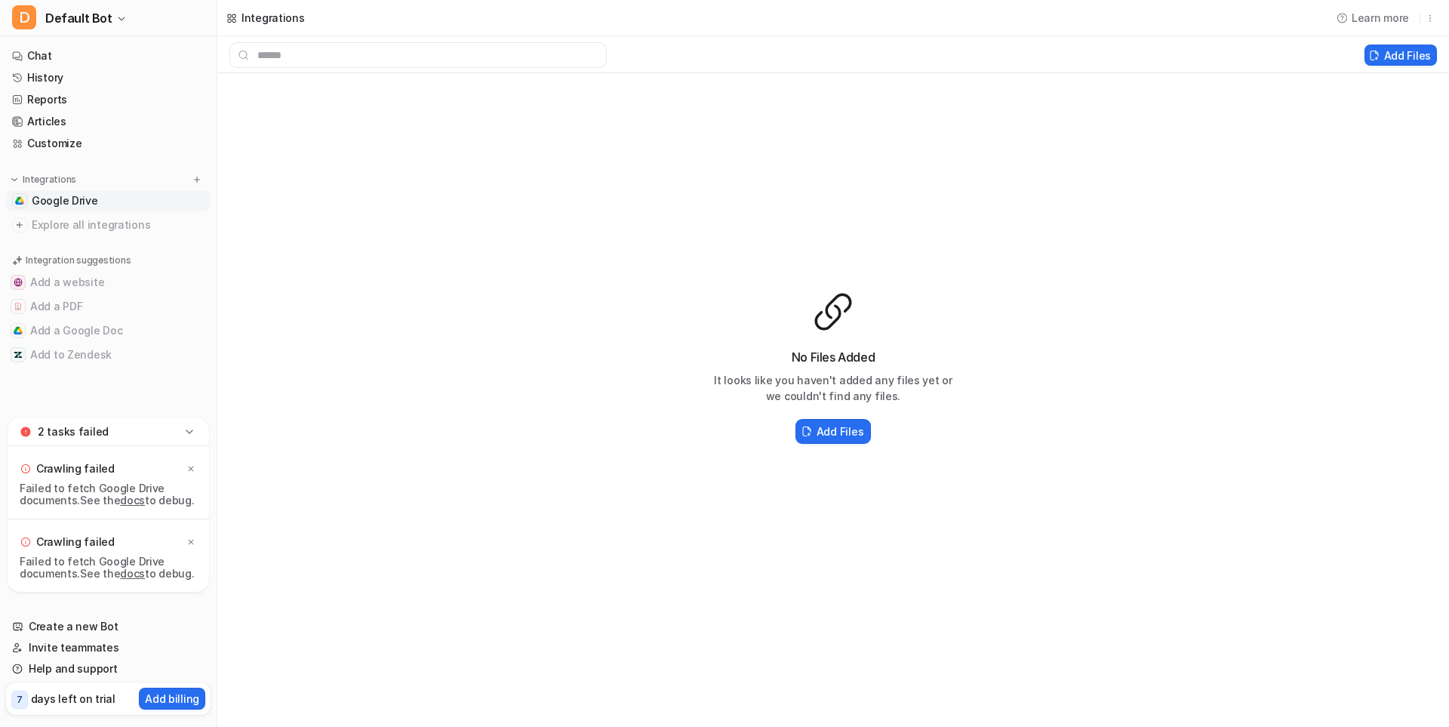
click at [137, 571] on link "docs" at bounding box center [132, 573] width 25 height 13
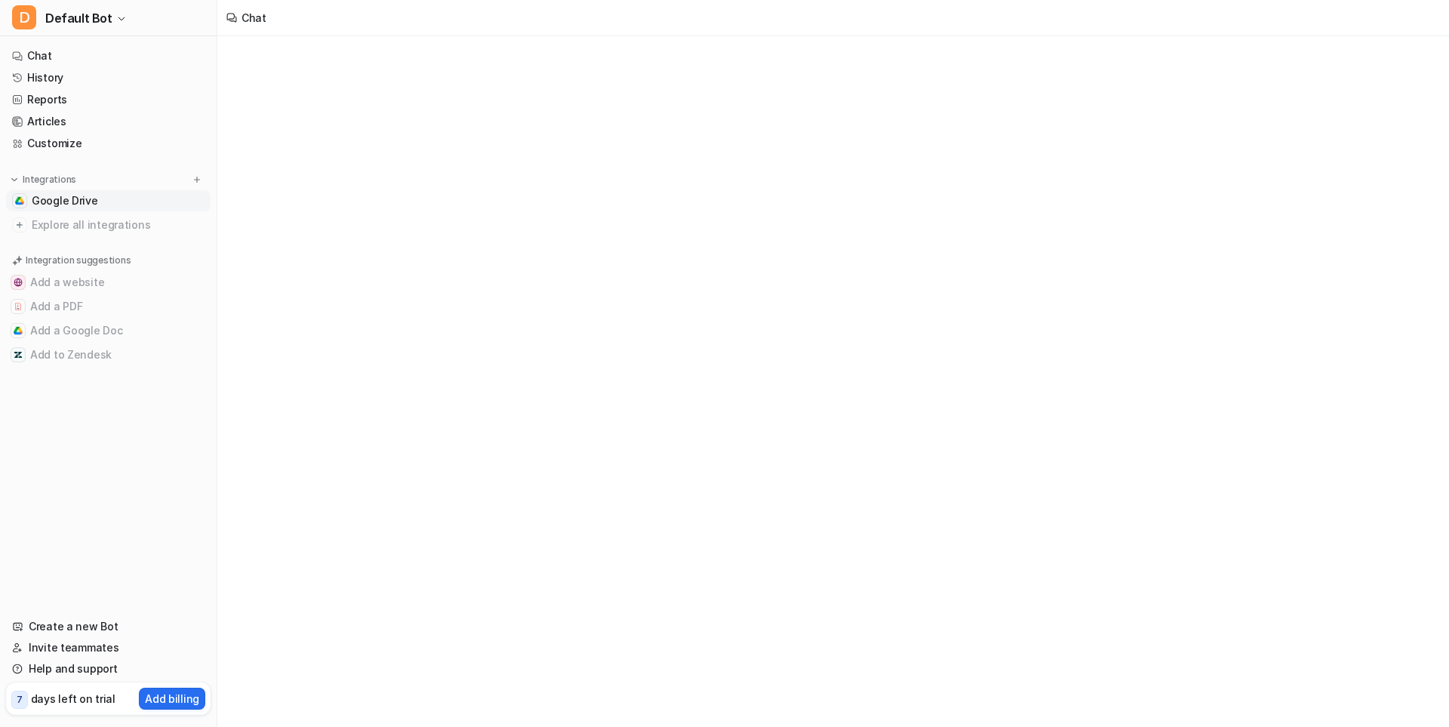
click at [109, 203] on link "Google Drive" at bounding box center [108, 200] width 204 height 21
type textarea "**********"
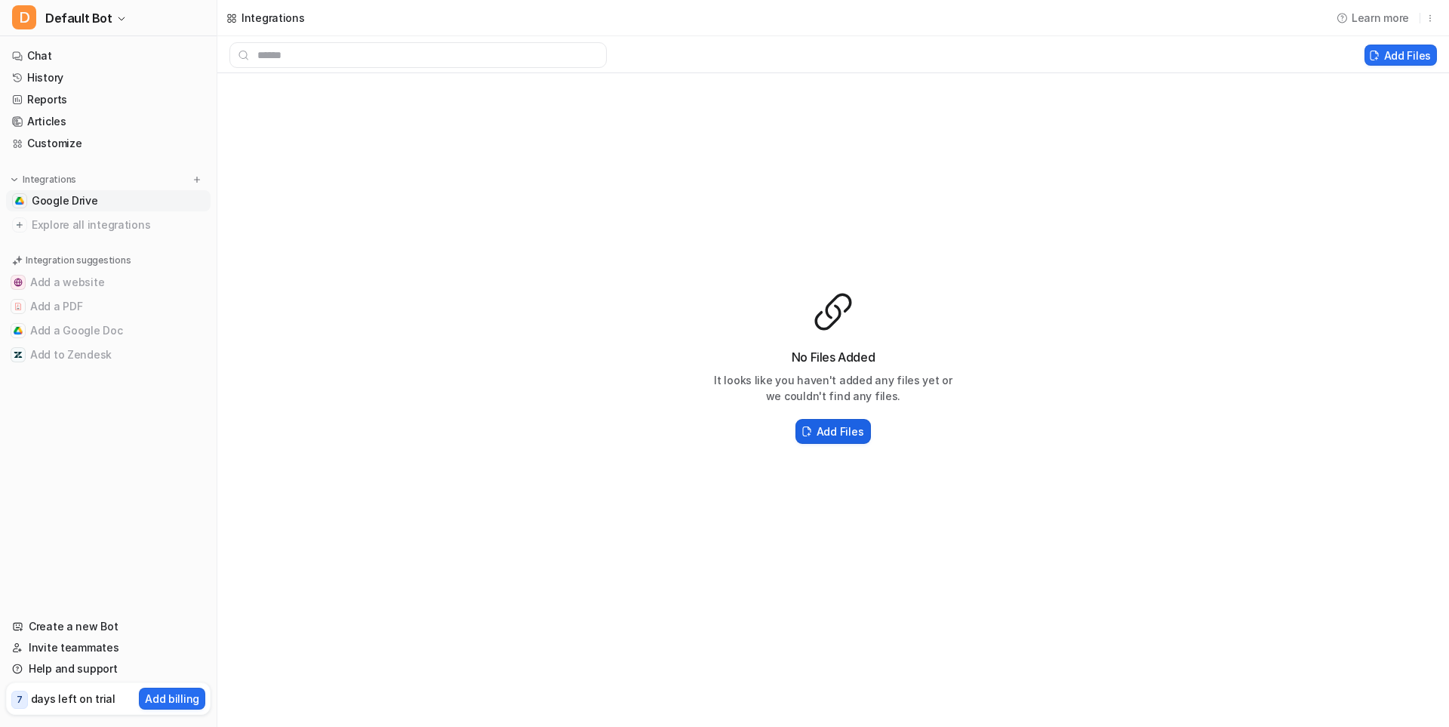
click at [852, 432] on h2 "Add Files" at bounding box center [839, 431] width 47 height 16
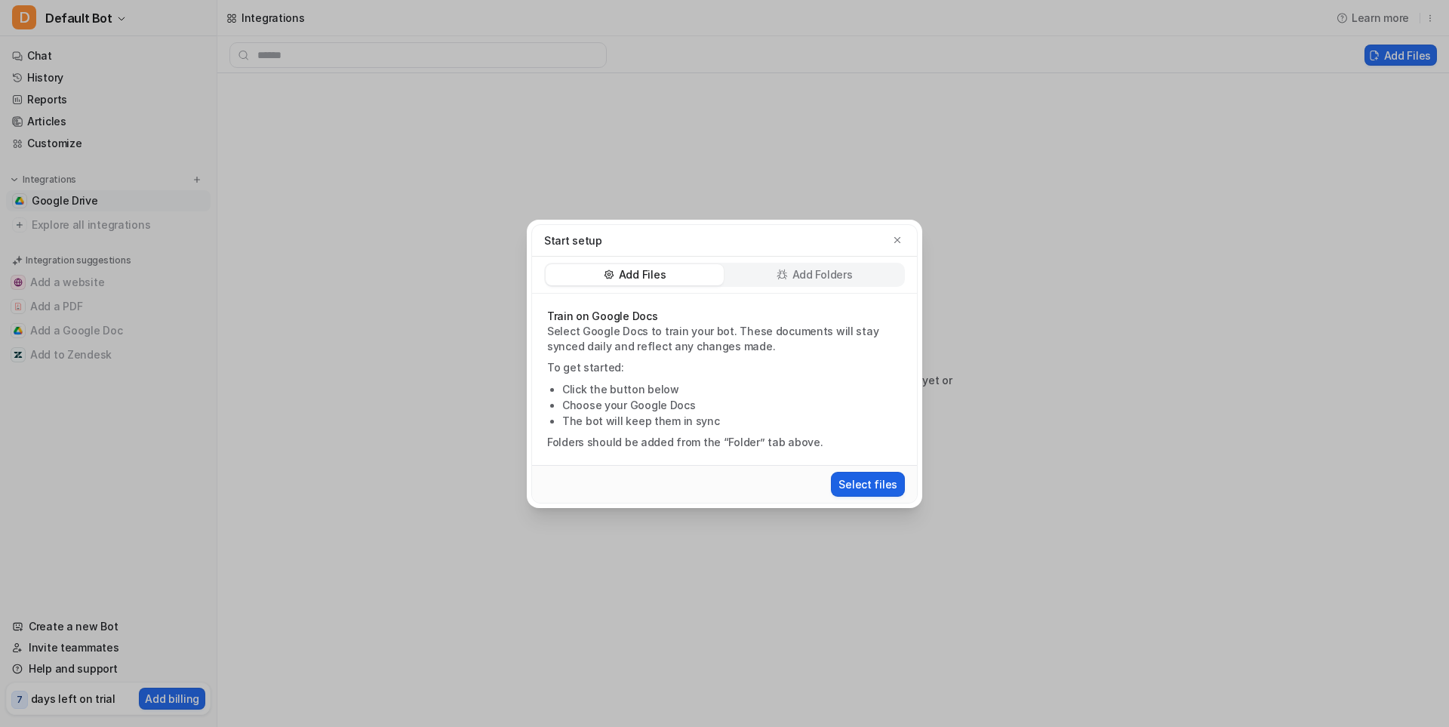
click at [868, 484] on button "Select files" at bounding box center [868, 484] width 74 height 25
click at [871, 479] on button "Select files" at bounding box center [868, 484] width 74 height 25
click at [899, 238] on icon "button" at bounding box center [897, 239] width 6 height 6
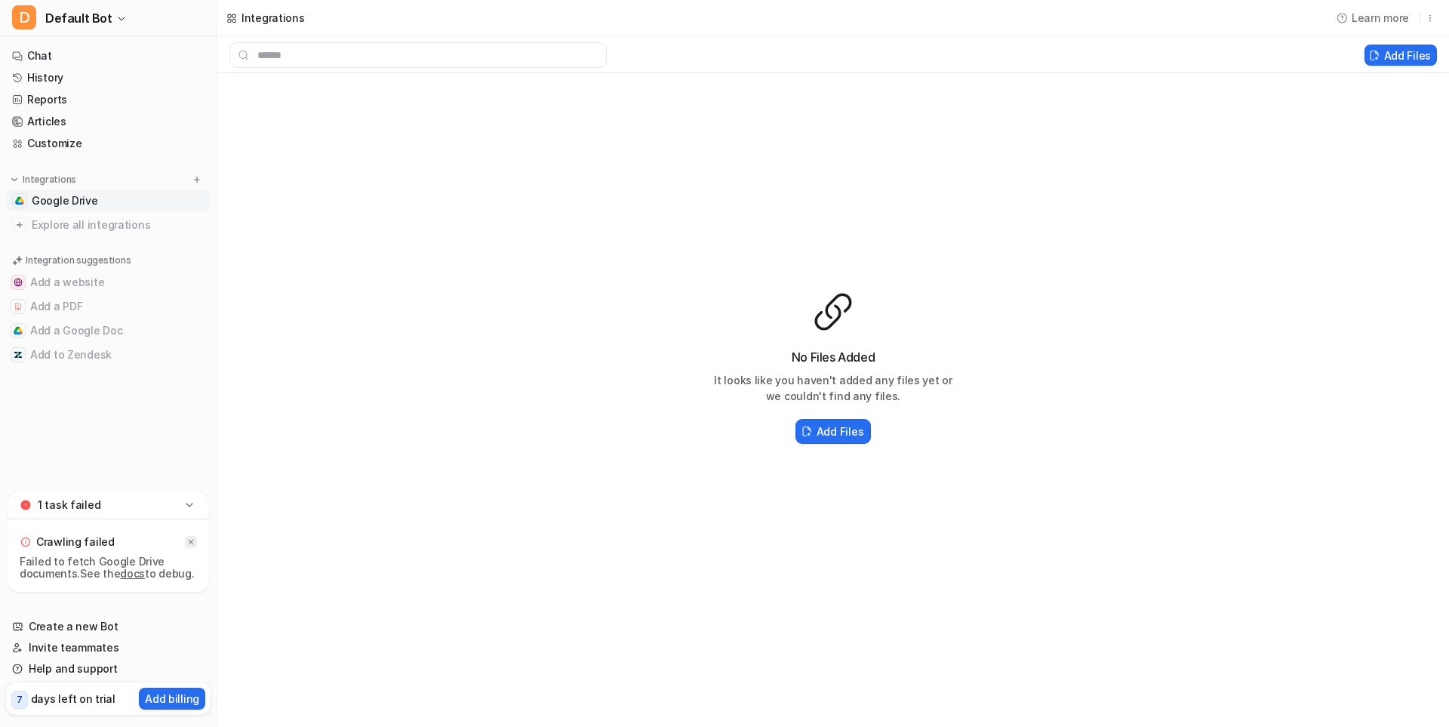
click at [185, 542] on div at bounding box center [191, 542] width 12 height 12
